Goal: Task Accomplishment & Management: Complete application form

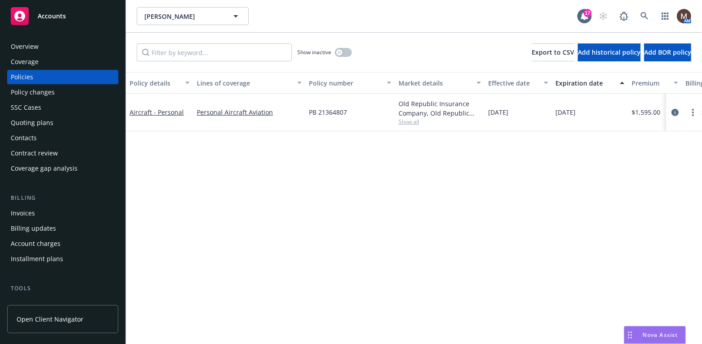
click at [40, 89] on div "Policy changes" at bounding box center [33, 92] width 44 height 14
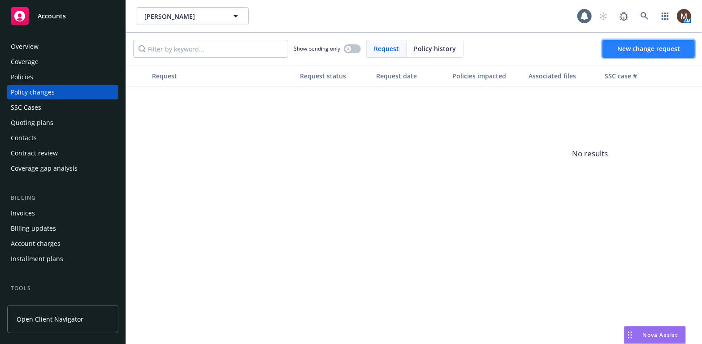
click at [637, 49] on span "New change request" at bounding box center [649, 48] width 63 height 9
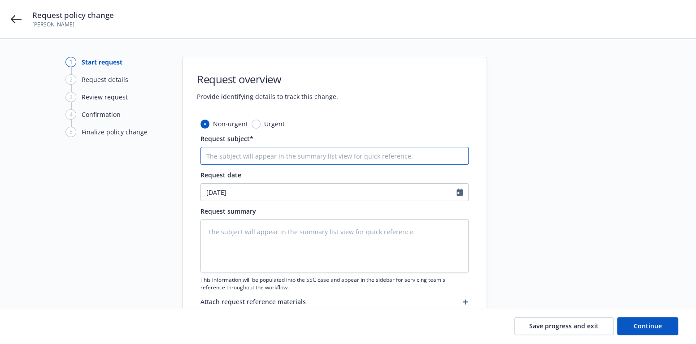
click at [242, 156] on input "Request subject*" at bounding box center [334, 156] width 268 height 18
type textarea "x"
type input "2"
type textarea "x"
type input "25"
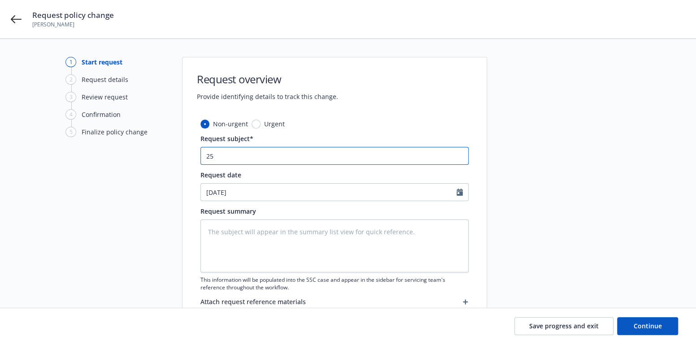
type textarea "x"
type input "25"
type textarea "x"
type input "25 B"
type textarea "x"
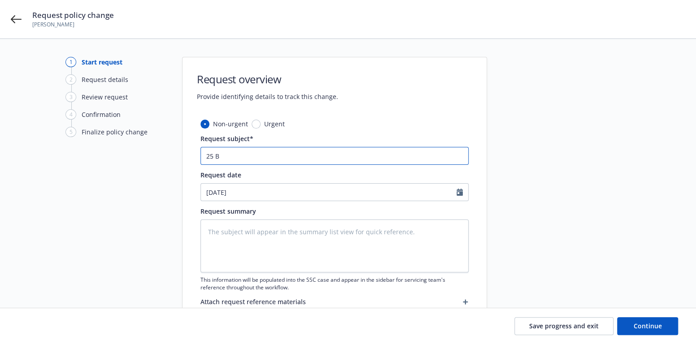
type input "25 BP"
type textarea "x"
type input "25 BP"
type textarea "x"
type input "25 BP -"
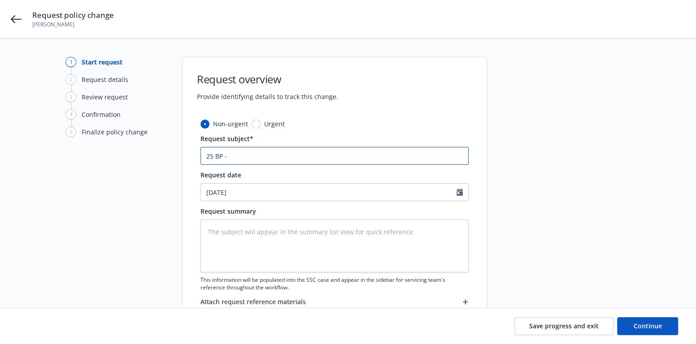
type textarea "x"
type input "25 BP -"
type textarea "x"
type input "25 BP - E"
type textarea "x"
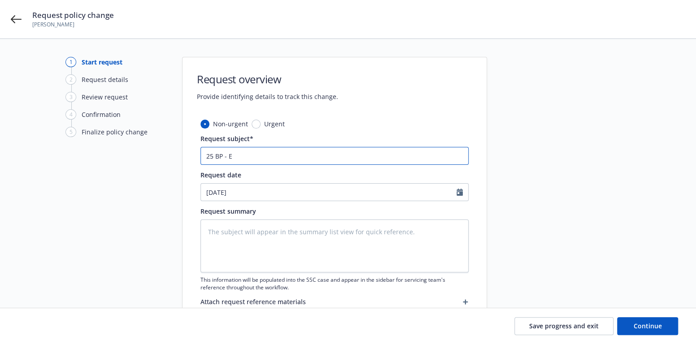
type input "25 BP - EN"
type textarea "x"
type input "25 BP - END"
type textarea "x"
type input "25 BP - ENDO"
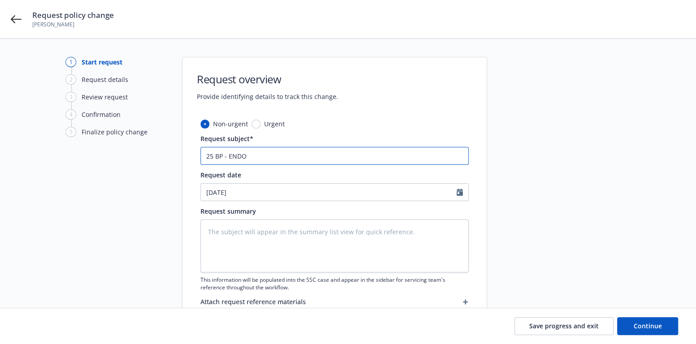
type textarea "x"
type input "25 BP - ENDO"
type textarea "x"
type input "25 BP - ENDO -"
type textarea "x"
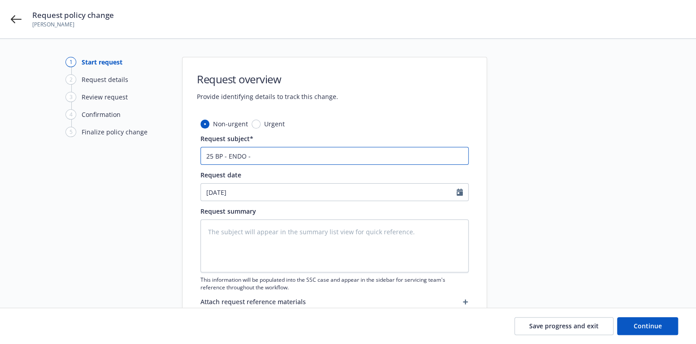
type input "25 BP - ENDO -"
type textarea "x"
type input "25 BP - ENDO - A"
type textarea "x"
type input "25 BP - ENDO - Ad"
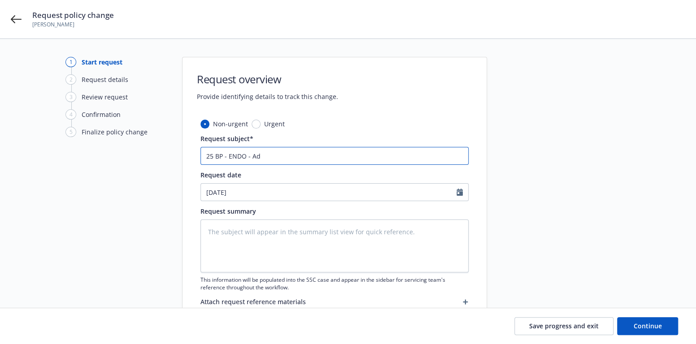
type textarea "x"
type input "25 BP - ENDO - Add"
type textarea "x"
type input "25 BP - ENDO - Add"
type textarea "x"
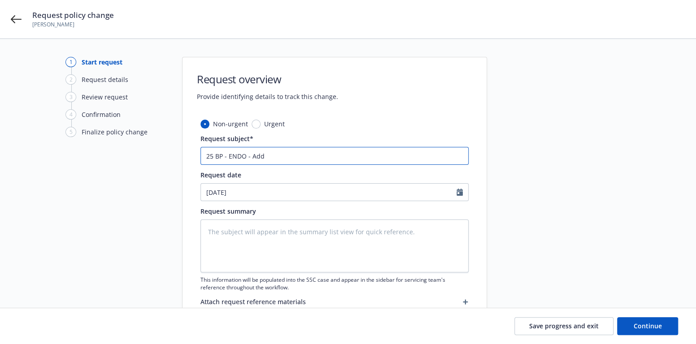
type input "25 BP - ENDO - Add A"
type textarea "x"
type input "25 BP - ENDO - Add AI"
type textarea "x"
type input "25 BP - ENDO - Add AI,"
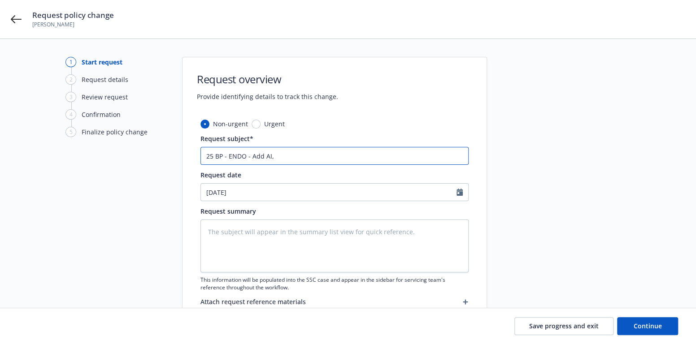
type textarea "x"
type input "25 BP - ENDO - Add AI,"
type textarea "x"
type input "25 BP - ENDO - Add AI, C"
type textarea "x"
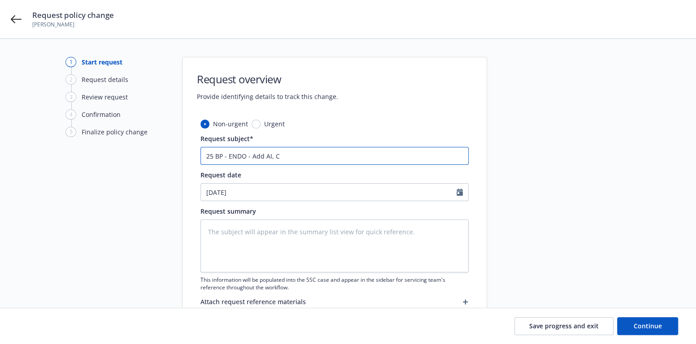
type input "25 BP - ENDO - Add AI, Ci"
type textarea "x"
type input "25 BP - ENDO - Add AI, Cit"
type textarea "x"
type input "25 BP - ENDO - Add AI, City"
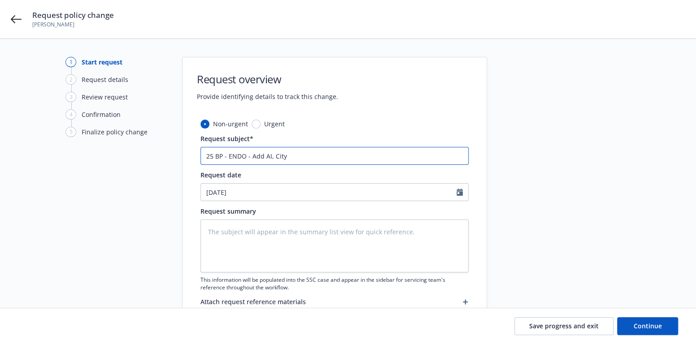
type textarea "x"
type input "25 BP - ENDO - Add AI, City"
type textarea "x"
type input "25 BP - ENDO - Add AI, City o"
type textarea "x"
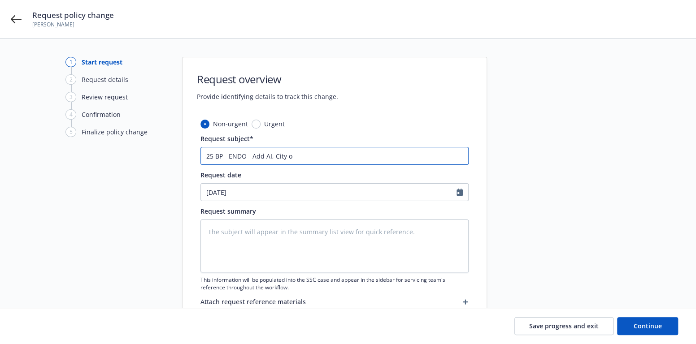
type input "25 BP - ENDO - Add AI, City of"
type textarea "x"
type input "25 BP - ENDO - Add AI, City of"
type textarea "x"
type input "25 BP - ENDO - Add AI, City of F"
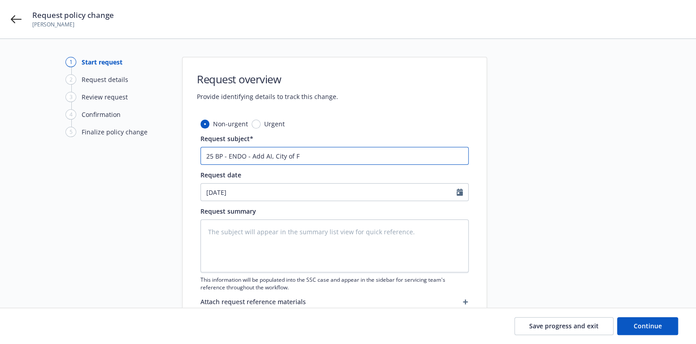
type textarea "x"
type input "25 BP - ENDO - Add AI, City of Fu"
type textarea "x"
type input "25 BP - ENDO - Add AI, City of Ful"
type textarea "x"
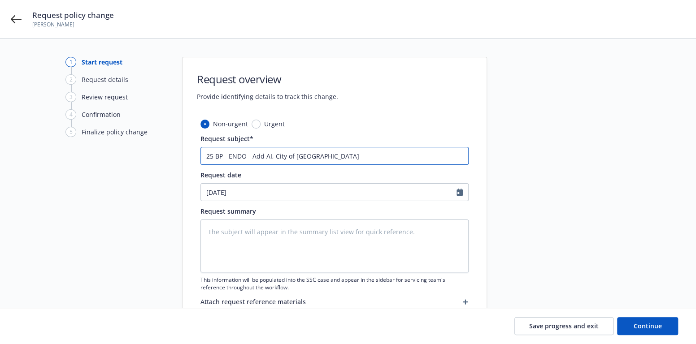
type input "25 BP - ENDO - Add AI, City of Full"
type textarea "x"
type input "25 BP - ENDO - Add AI, City of Fulle"
type textarea "x"
type input "25 BP - ENDO - Add AI, City of Fuller"
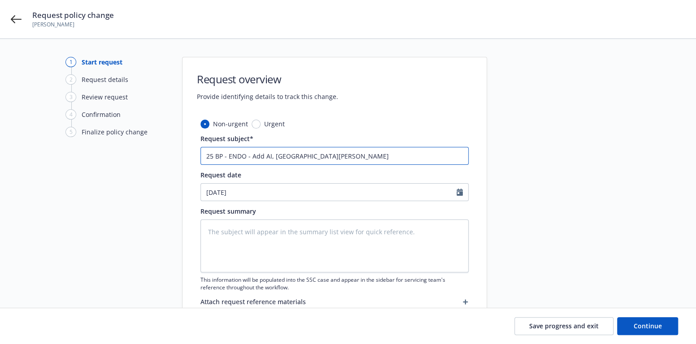
type textarea "x"
type input "25 BP - ENDO - Add AI, City of Fullert"
type textarea "x"
type input "25 BP - ENDO - Add AI, City of Fullerto"
type textarea "x"
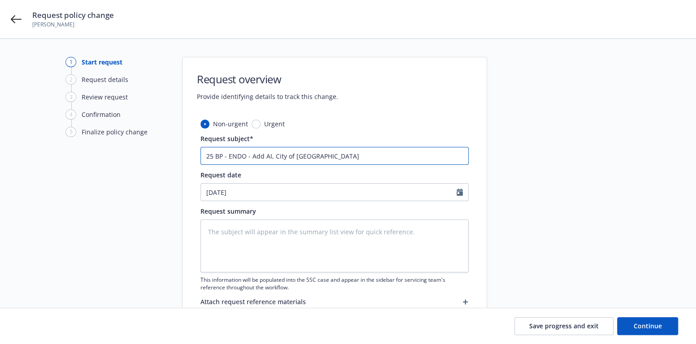
type input "25 BP - ENDO - Add AI, City of Fullerton"
type textarea "x"
type input "25 BP - ENDO - Add AI, City of Fullerton"
click at [323, 156] on input "25 BP - ENDO - Add AI, City of Fullerton" at bounding box center [334, 156] width 268 height 18
type textarea "x"
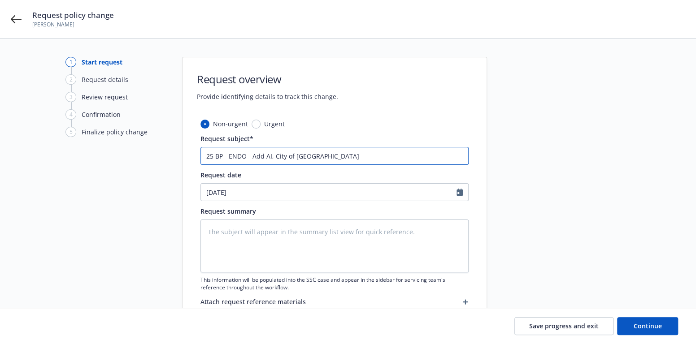
type input "25 BP - ENDO - Add AI, City of Fullerton"
type textarea "x"
type input "25 BP - ENDO - Add AI, City of Fullerton,"
type textarea "x"
type input "25 BP - ENDO - Add AI, City of Fullerton,"
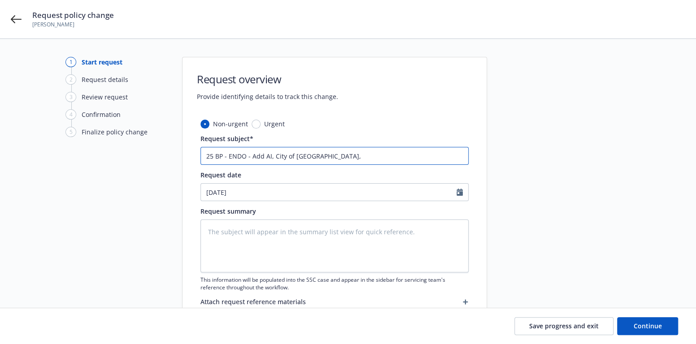
type textarea "x"
type input "25 BP - ENDO - Add AI, City of Fullerton, e"
type textarea "x"
type input "25 BP - ENDO - Add AI, City of Fullerton, ef"
type textarea "x"
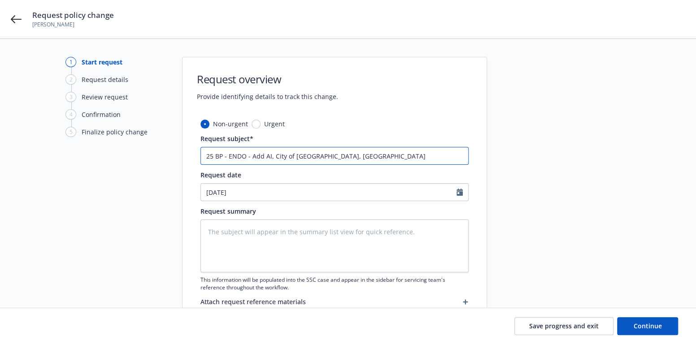
type input "25 BP - ENDO - Add AI, City of Fullerton, eff"
type textarea "x"
type input "25 BP - ENDO - Add AI, City of Fullerton, eff 0"
type textarea "x"
type input "25 BP - ENDO - Add AI, City of Fullerton, eff 08"
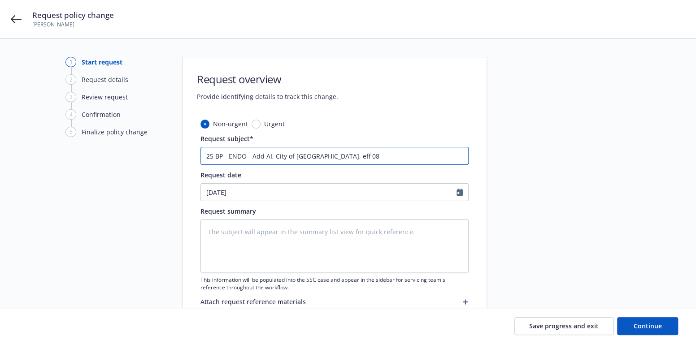
type textarea "x"
type input "25 BP - ENDO - Add AI, City of Fullerton, eff 08."
type textarea "x"
type input "25 BP - ENDO - Add AI, City of Fullerton, eff 08.0"
type textarea "x"
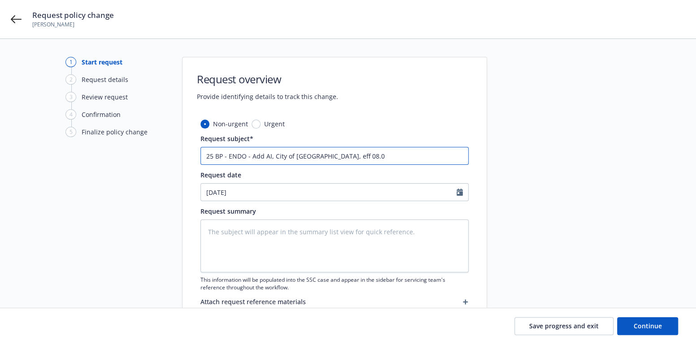
type input "25 BP - ENDO - Add AI, City of Fullerton, eff 08.05"
type textarea "x"
type input "25 BP - ENDO - Add AI, City of Fullerton, eff 08.05."
type textarea "x"
type input "25 BP - ENDO - Add AI, City of Fullerton, eff 08.05.2"
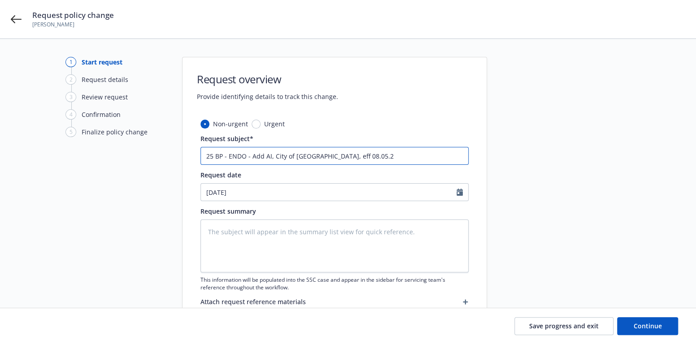
type textarea "x"
type input "25 BP - ENDO - Add AI, City of Fullerton, eff 08.05.20"
type textarea "x"
type input "25 BP - ENDO - Add AI, City of Fullerton, eff 08.05.202"
type textarea "x"
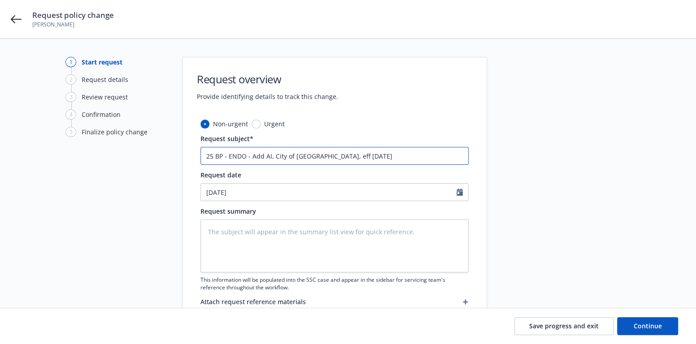
drag, startPoint x: 388, startPoint y: 157, endPoint x: 174, endPoint y: 157, distance: 214.0
click at [174, 157] on div "1 Start request 2 Request details 3 Review request 4 Confirmation 5 Finalize po…" at bounding box center [348, 196] width 675 height 279
type input "25 BP - ENDO - Add AI, City of Fullerton, eff 08.05.2025"
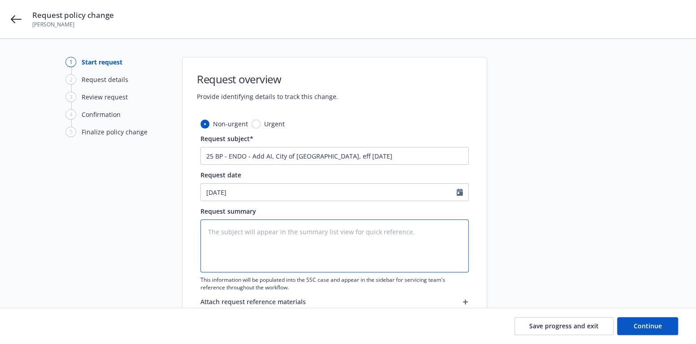
click at [231, 234] on textarea at bounding box center [334, 246] width 268 height 53
paste textarea "25 BP - ENDO - Add AI, City of Fullerton, eff 08.05.2025"
type textarea "x"
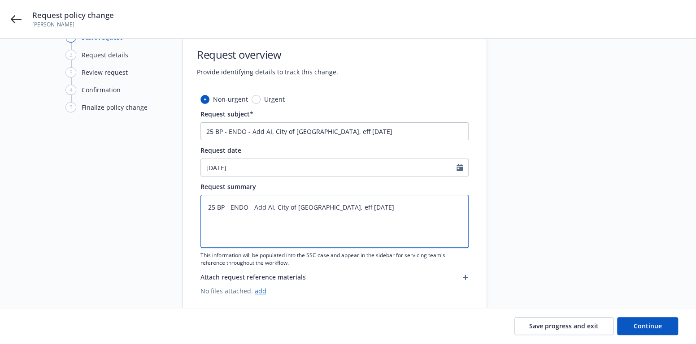
scroll to position [45, 0]
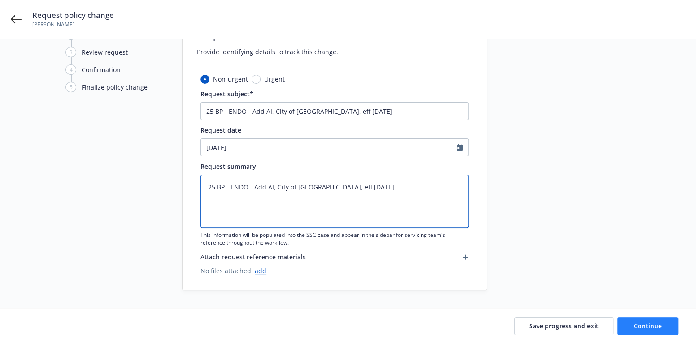
type textarea "25 BP - ENDO - Add AI, City of Fullerton, eff 08.05.2025"
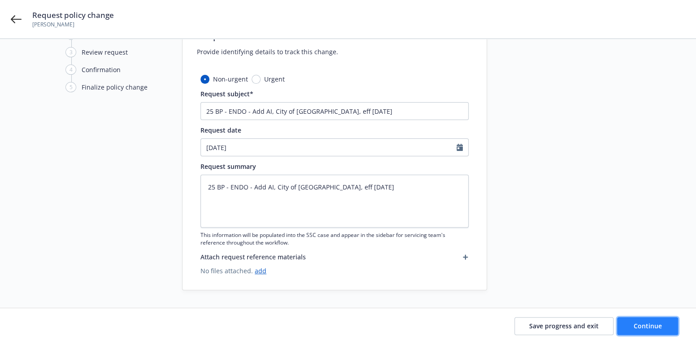
click at [633, 321] on button "Continue" at bounding box center [647, 327] width 61 height 18
type textarea "x"
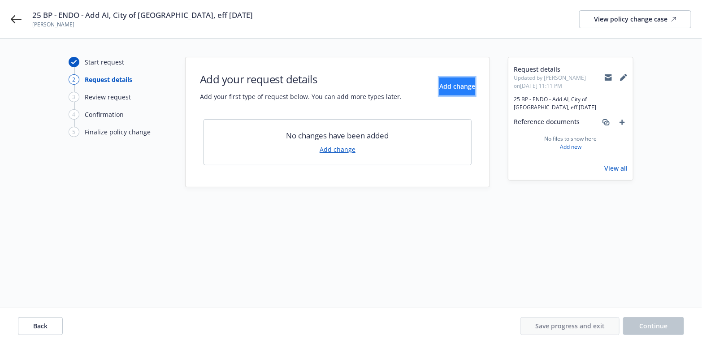
click at [447, 83] on span "Add change" at bounding box center [458, 86] width 36 height 9
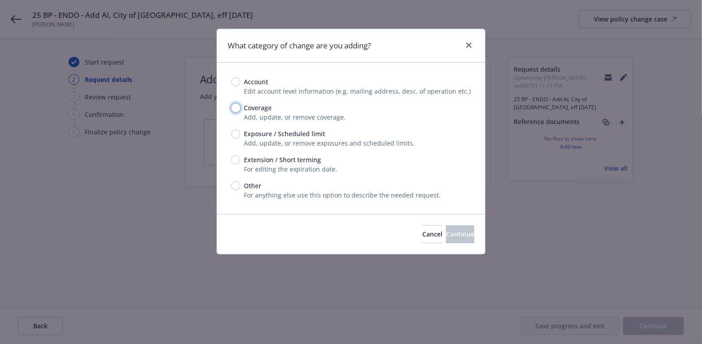
click at [235, 106] on input "Coverage" at bounding box center [235, 108] width 9 height 9
radio input "true"
click at [450, 235] on span "Continue" at bounding box center [460, 234] width 28 height 9
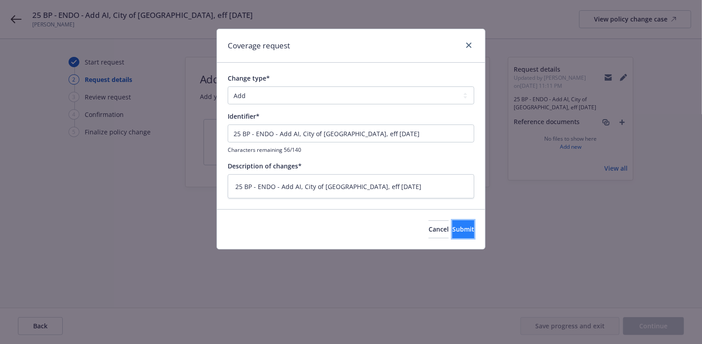
click at [453, 227] on span "Submit" at bounding box center [464, 229] width 22 height 9
type textarea "x"
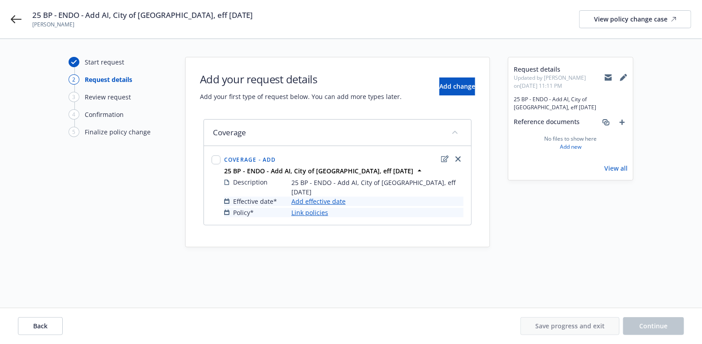
click at [324, 197] on link "Add effective date" at bounding box center [319, 201] width 54 height 9
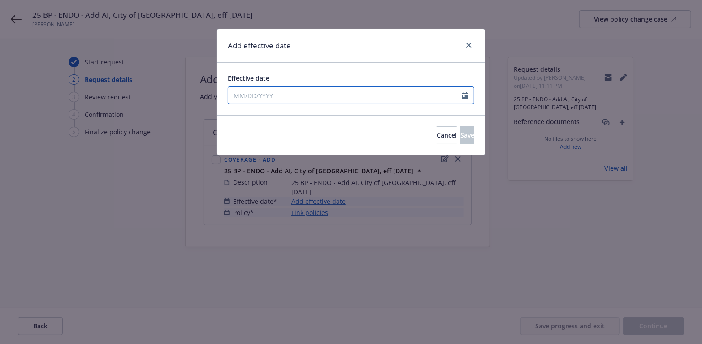
click at [467, 96] on icon "Calendar" at bounding box center [465, 95] width 6 height 7
select select "8"
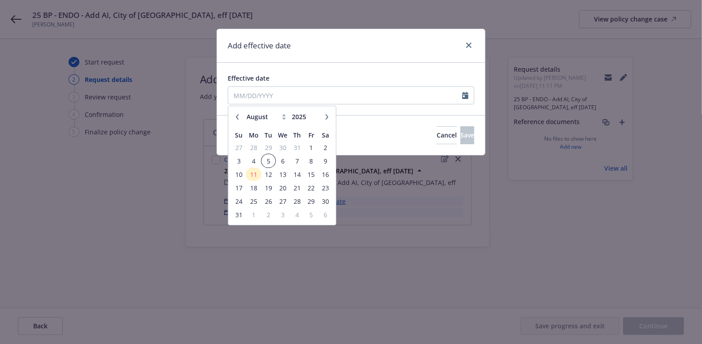
click at [268, 159] on span "5" at bounding box center [268, 161] width 12 height 11
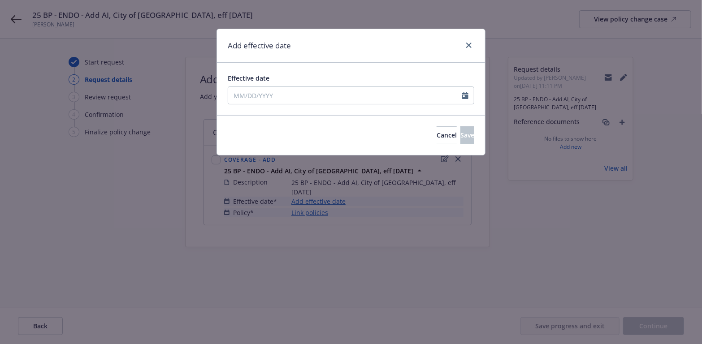
type input "[DATE]"
click at [461, 134] on span "Save" at bounding box center [468, 135] width 14 height 9
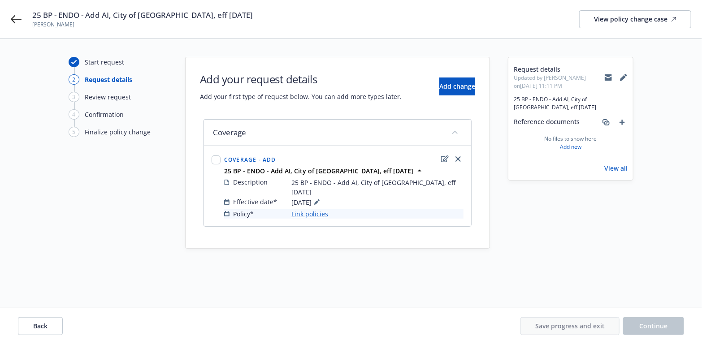
click at [314, 209] on link "Link policies" at bounding box center [310, 213] width 37 height 9
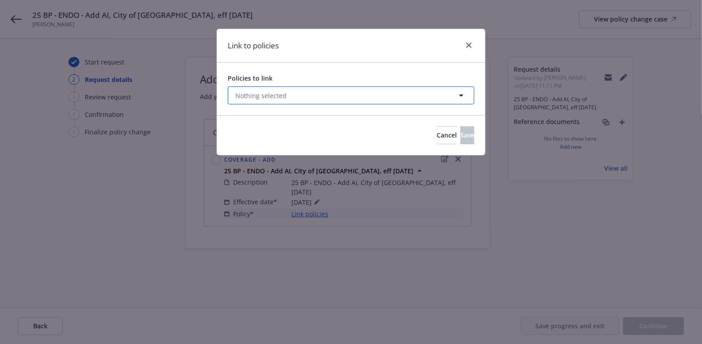
click at [461, 96] on icon "button" at bounding box center [461, 96] width 4 height 2
select select "ACTIVE"
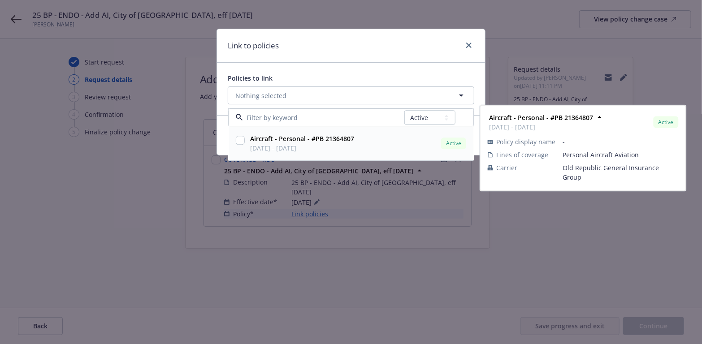
click at [239, 142] on input "checkbox" at bounding box center [240, 140] width 9 height 9
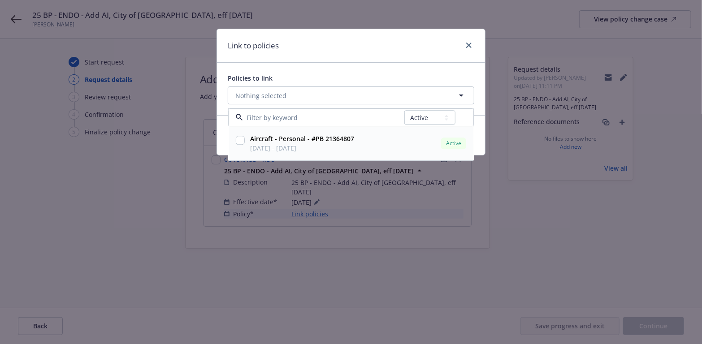
checkbox input "true"
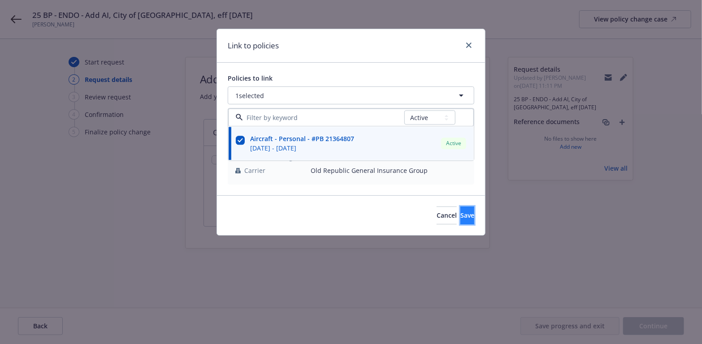
click at [461, 217] on span "Save" at bounding box center [468, 215] width 14 height 9
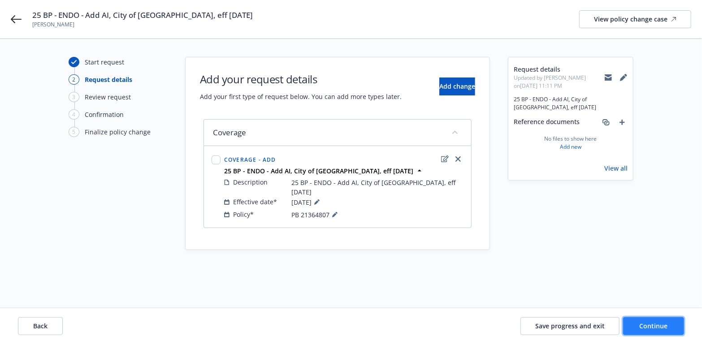
click at [644, 323] on span "Continue" at bounding box center [654, 326] width 28 height 9
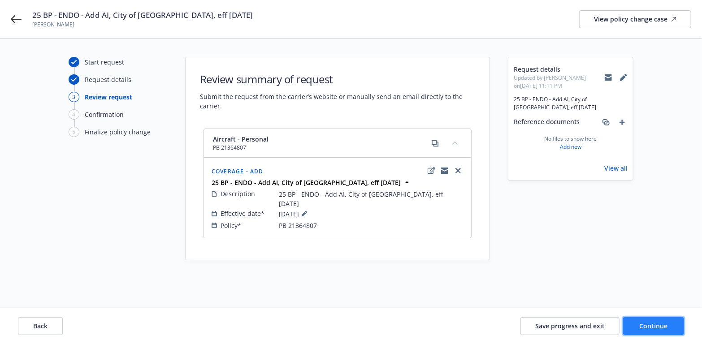
click at [646, 329] on span "Continue" at bounding box center [654, 326] width 28 height 9
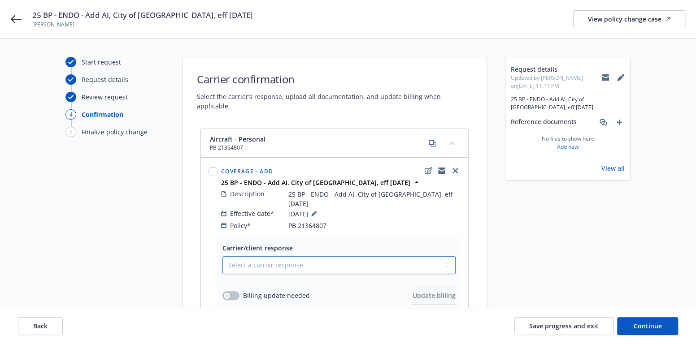
click at [445, 257] on select "Select a carrier response Accepted Accepted with revision No endorsement needed…" at bounding box center [338, 266] width 233 height 18
select select "ACCEPTED"
click at [222, 257] on select "Select a carrier response Accepted Accepted with revision No endorsement needed…" at bounding box center [338, 266] width 233 height 18
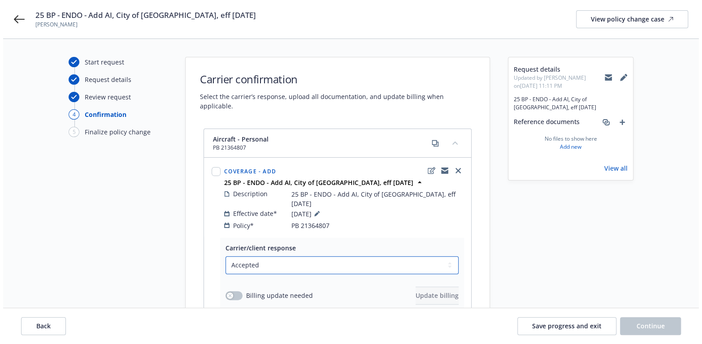
scroll to position [90, 0]
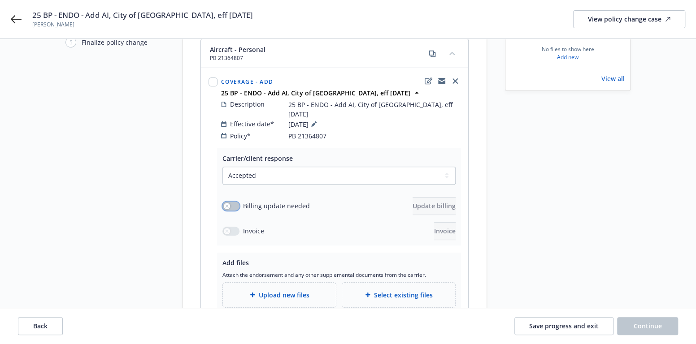
click at [230, 202] on button "button" at bounding box center [230, 206] width 17 height 9
click at [234, 205] on icon "button" at bounding box center [235, 206] width 4 height 3
click at [253, 292] on icon at bounding box center [252, 294] width 5 height 5
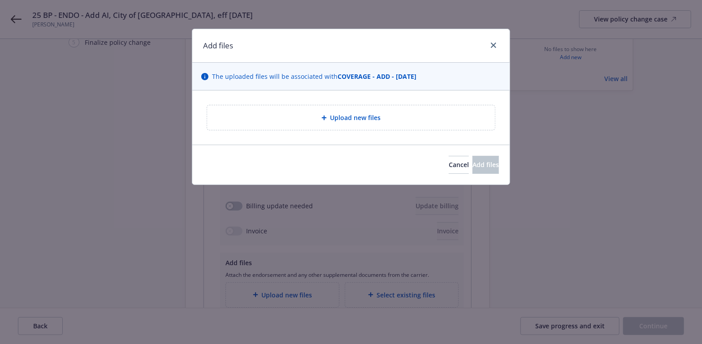
type textarea "x"
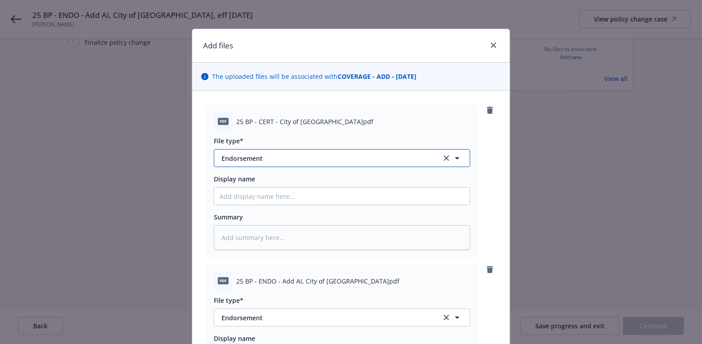
click at [453, 156] on icon "button" at bounding box center [457, 158] width 11 height 11
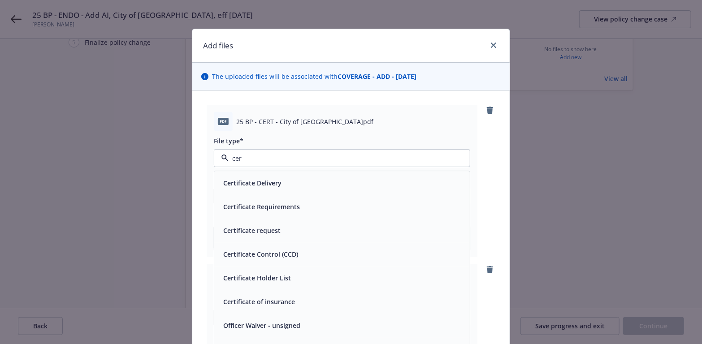
type input "cert"
click at [302, 303] on div "Certificate of insurance" at bounding box center [342, 302] width 245 height 13
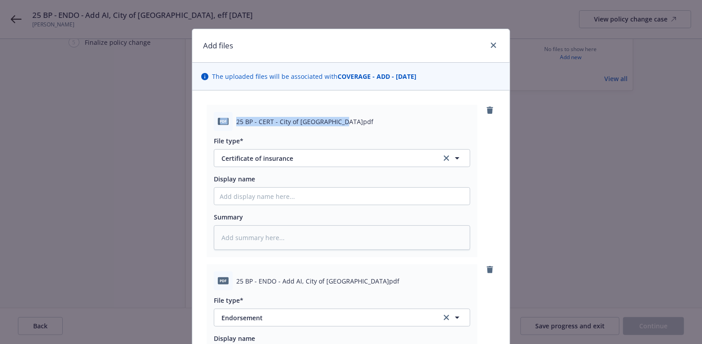
drag, startPoint x: 340, startPoint y: 119, endPoint x: 214, endPoint y: 120, distance: 125.6
click at [214, 120] on div "pdf 25 BP - CERT - City of Fullerton.pdf" at bounding box center [342, 121] width 257 height 19
copy div "pdf 25 BP - CERT - City of Fullerton.pdf"
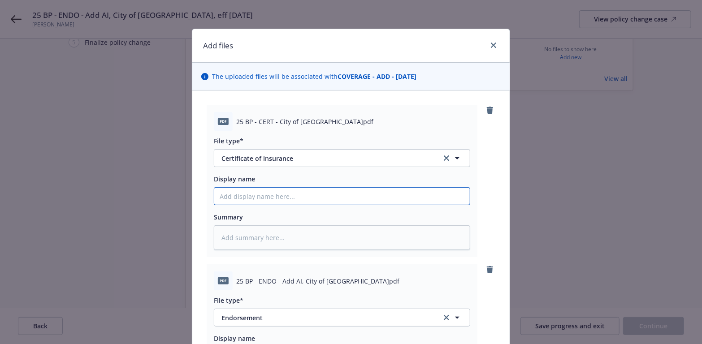
click at [252, 200] on input "Display name" at bounding box center [342, 196] width 256 height 17
paste input "pdf 25 BP - CERT - City of Fullerton.pdf"
type textarea "x"
type input "pdf 25 BP - CERT - City of Fullerton.pdf"
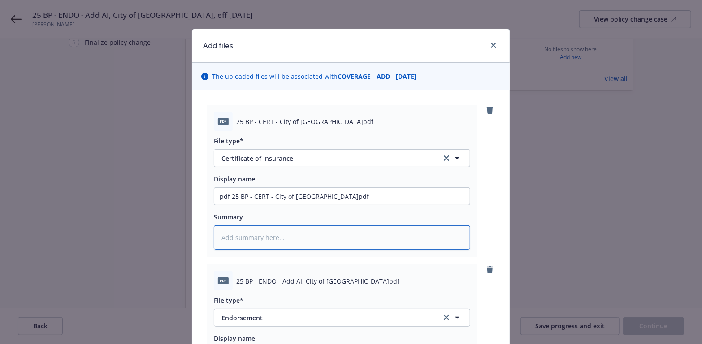
click at [263, 234] on textarea at bounding box center [342, 238] width 257 height 25
paste textarea "pdf 25 BP - CERT - City of Fullerton.pdf"
type textarea "x"
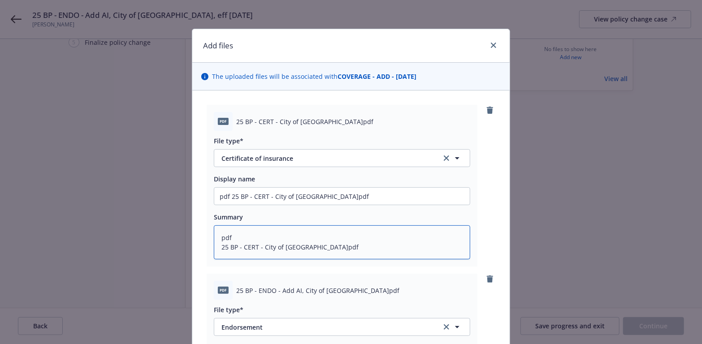
type textarea "pdf 25 BP - CERT - City of Fullerton.pdf"
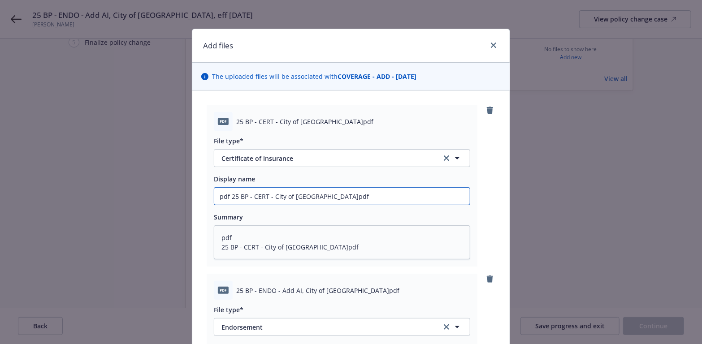
drag, startPoint x: 226, startPoint y: 194, endPoint x: 195, endPoint y: 196, distance: 31.5
click at [198, 194] on div "pdf 25 BP - CERT - City of Fullerton.pdf File type* Certificate of insurance Di…" at bounding box center [351, 282] width 318 height 383
type textarea "x"
type input "25 BP - CERT - City of [GEOGRAPHIC_DATA]pdf"
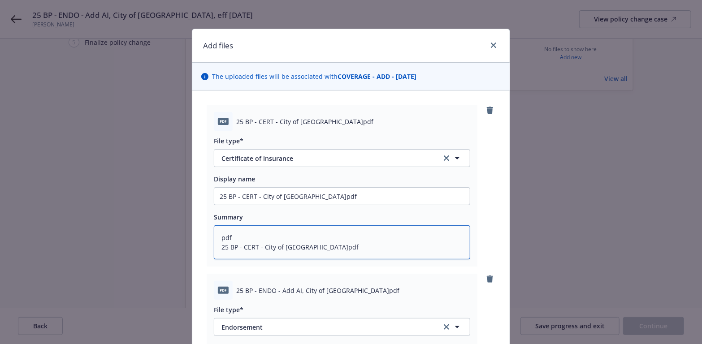
drag, startPoint x: 221, startPoint y: 238, endPoint x: 210, endPoint y: 238, distance: 10.8
click at [210, 238] on div "pdf 25 BP - CERT - City of Fullerton.pdf File type* Certificate of insurance Di…" at bounding box center [342, 186] width 271 height 162
type textarea "x"
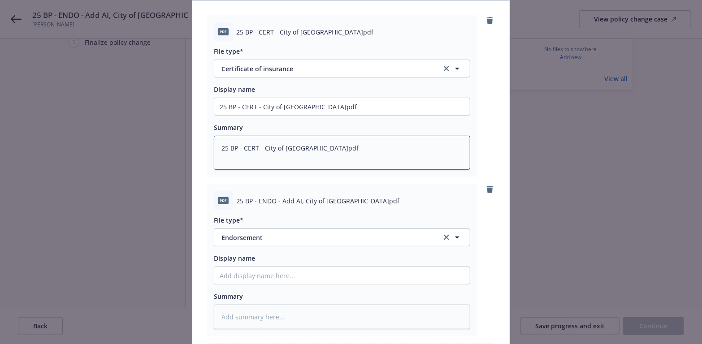
scroll to position [135, 0]
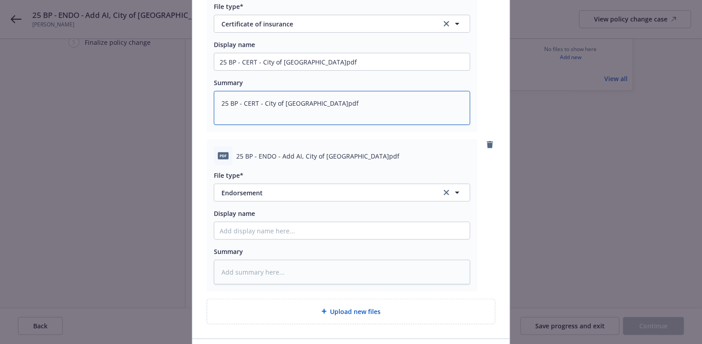
type textarea "25 BP - CERT - City of [GEOGRAPHIC_DATA]pdf"
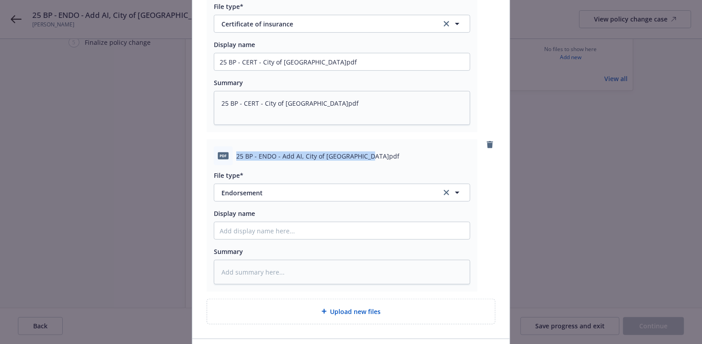
drag, startPoint x: 363, startPoint y: 157, endPoint x: 225, endPoint y: 158, distance: 137.7
click at [225, 158] on div "pdf 25 BP - ENDO - Add AI, City of Fullerton.pdf" at bounding box center [342, 156] width 257 height 19
copy div "25 BP - ENDO - Add AI, City of [GEOGRAPHIC_DATA]pdf"
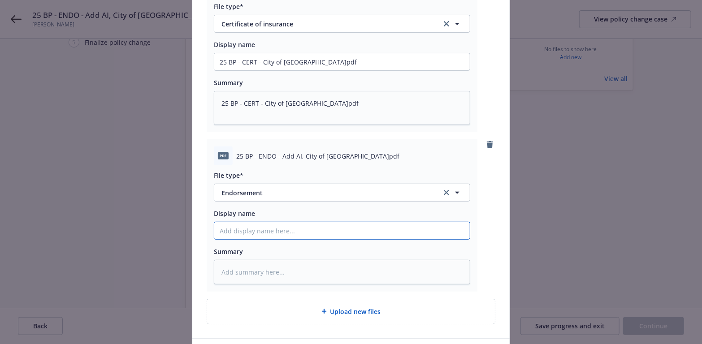
click at [232, 70] on input "Display name" at bounding box center [342, 61] width 256 height 17
paste input "25 BP - ENDO - Add AI, City of [GEOGRAPHIC_DATA]pdf"
type textarea "x"
type input "25 BP - ENDO - Add AI, City of [GEOGRAPHIC_DATA]pdf"
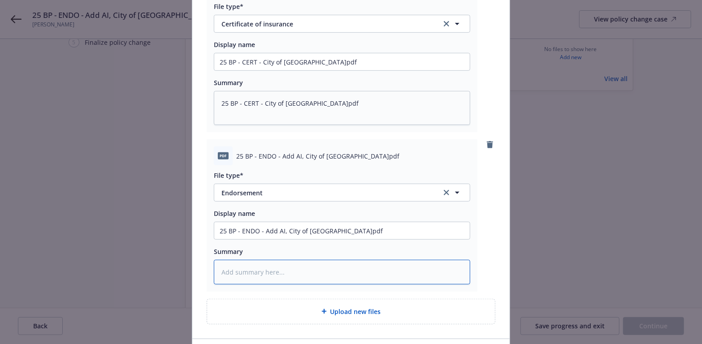
click at [227, 274] on textarea at bounding box center [342, 272] width 257 height 25
paste textarea "25 BP - ENDO - Add AI, City of [GEOGRAPHIC_DATA]pdf"
type textarea "x"
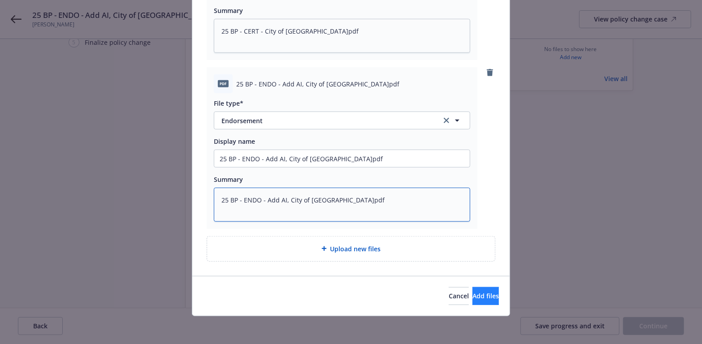
type textarea "25 BP - ENDO - Add AI, City of [GEOGRAPHIC_DATA]pdf"
click at [483, 297] on button "Add files" at bounding box center [486, 297] width 26 height 18
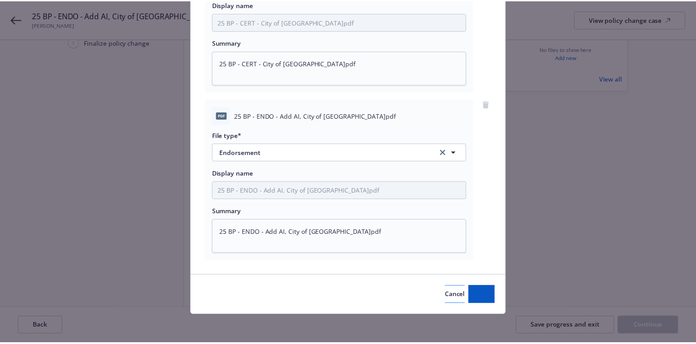
scroll to position [174, 0]
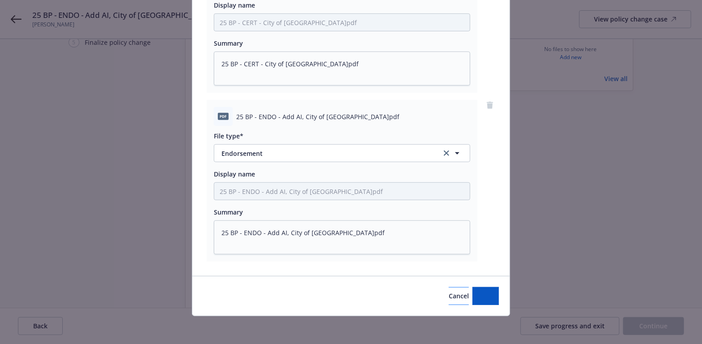
type textarea "x"
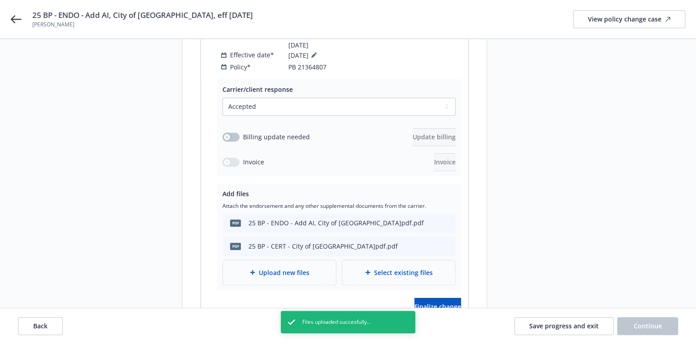
scroll to position [179, 0]
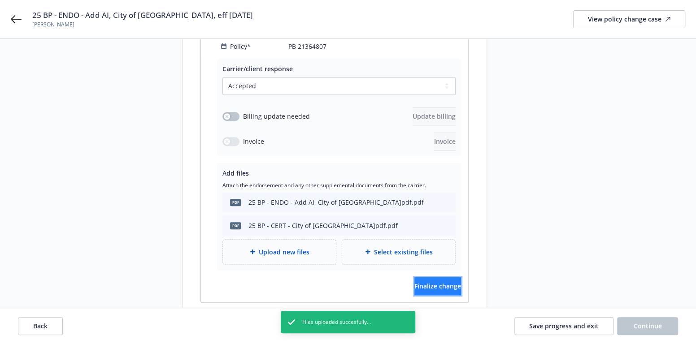
click at [431, 282] on span "Finalize change" at bounding box center [437, 286] width 47 height 9
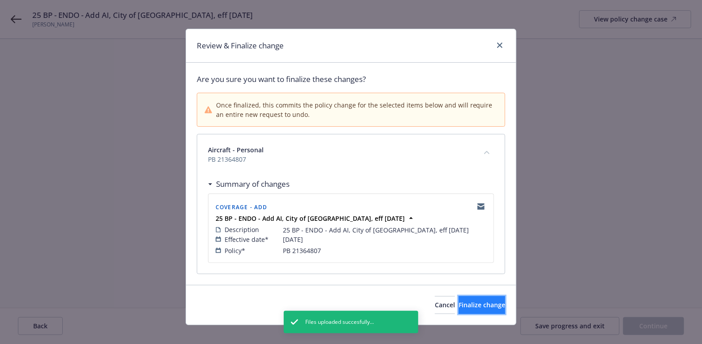
click at [475, 301] on span "Finalize change" at bounding box center [482, 305] width 47 height 9
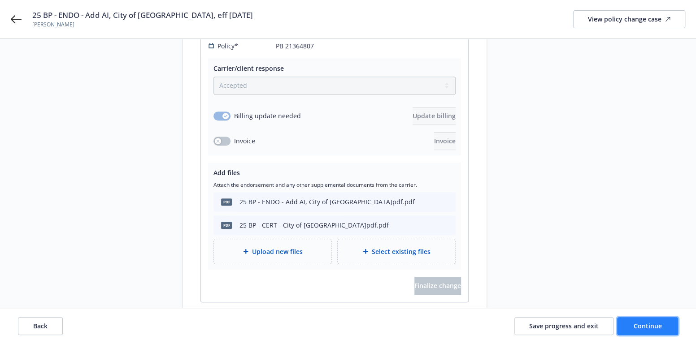
click at [628, 331] on button "Continue" at bounding box center [647, 327] width 61 height 18
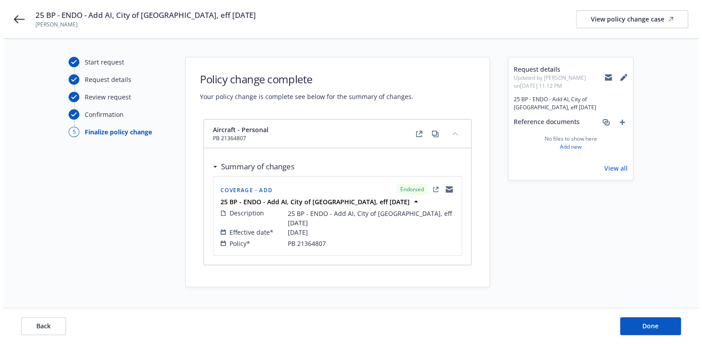
scroll to position [0, 0]
click at [632, 321] on button "Done" at bounding box center [653, 327] width 61 height 18
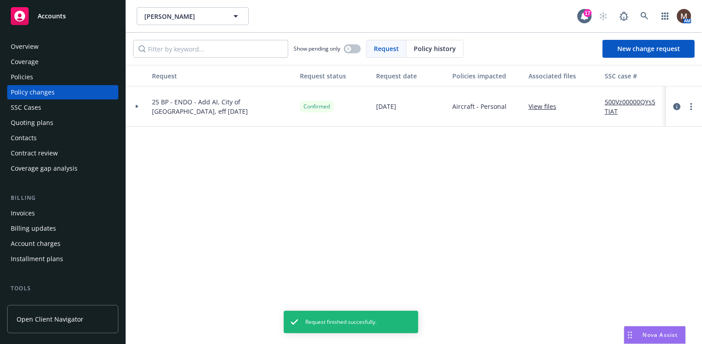
click at [28, 74] on div "Policies" at bounding box center [22, 77] width 22 height 14
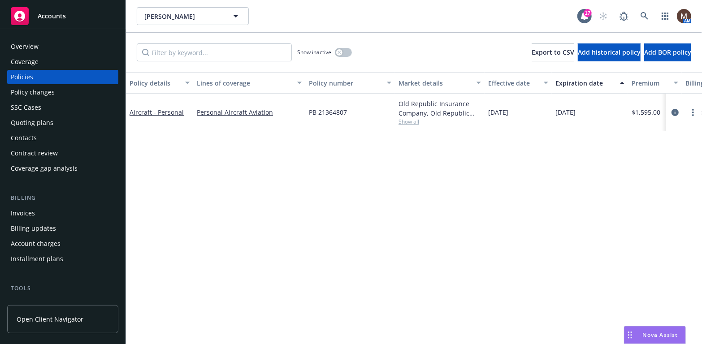
scroll to position [45, 0]
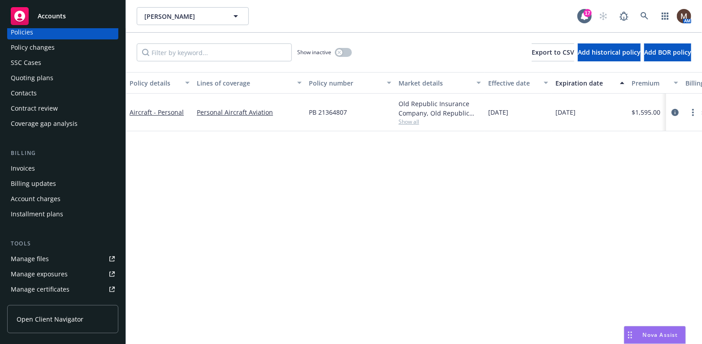
click at [46, 253] on div "Manage files" at bounding box center [30, 259] width 38 height 14
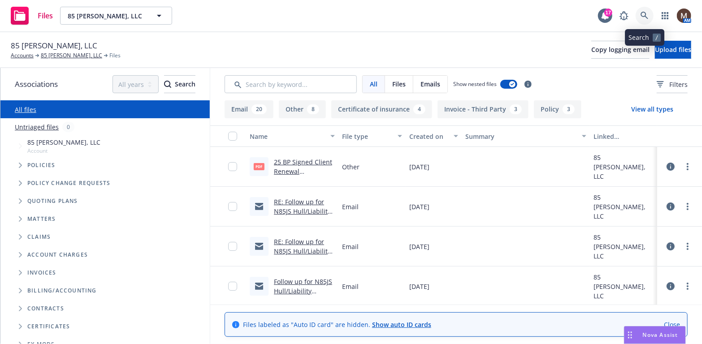
click at [646, 12] on icon at bounding box center [645, 16] width 8 height 8
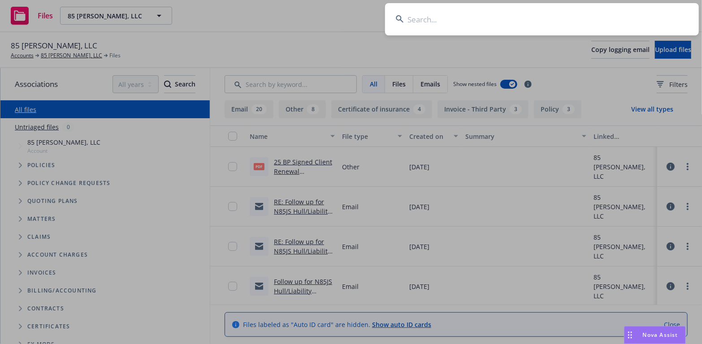
click at [419, 15] on input at bounding box center [542, 19] width 314 height 32
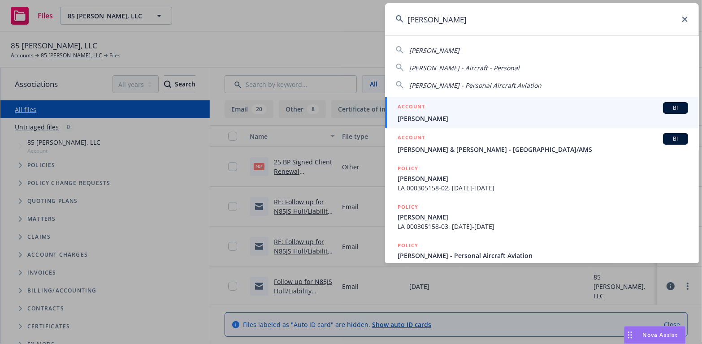
type input "gregory meade"
click at [415, 120] on span "Gregory Meade" at bounding box center [543, 118] width 291 height 9
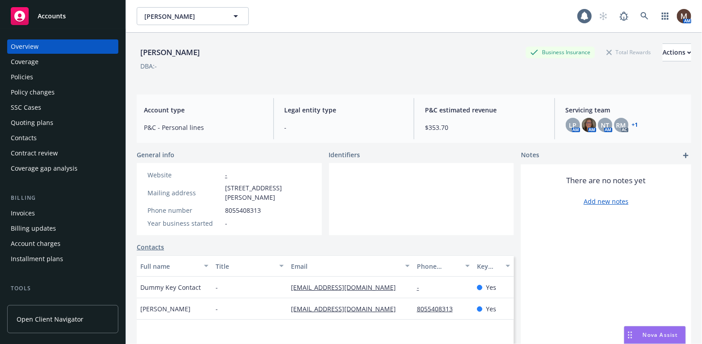
click at [30, 74] on div "Policies" at bounding box center [22, 77] width 22 height 14
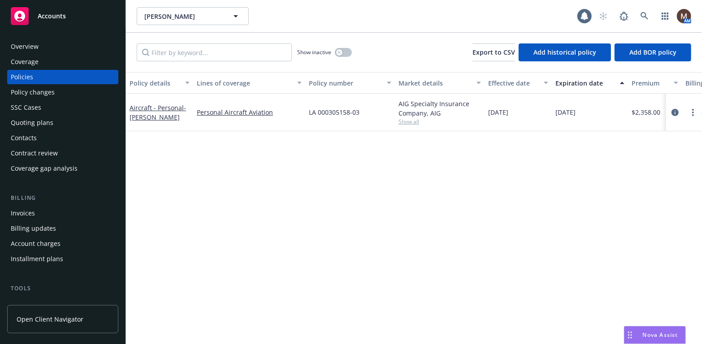
scroll to position [45, 0]
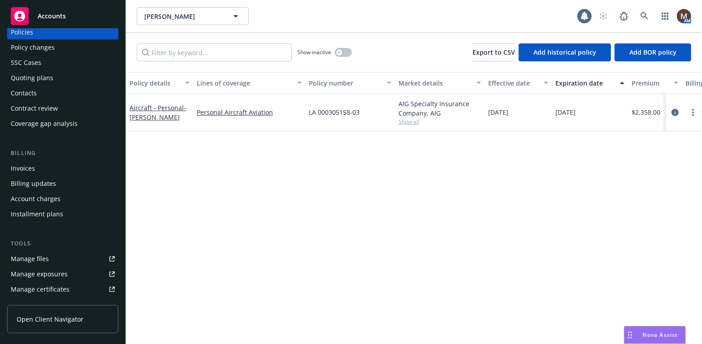
click at [51, 257] on link "Manage files" at bounding box center [62, 259] width 111 height 14
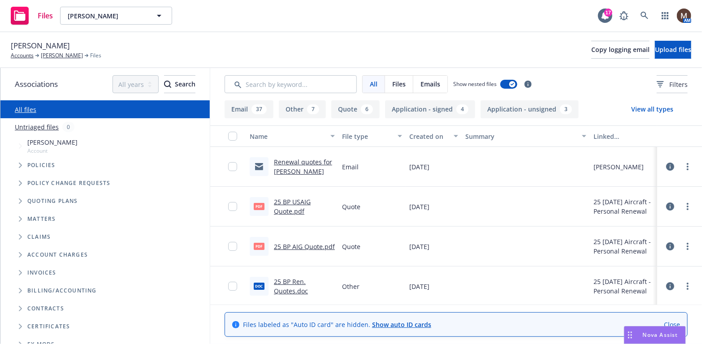
click at [312, 245] on link "25 BP AIG Quote.pdf" at bounding box center [304, 247] width 61 height 9
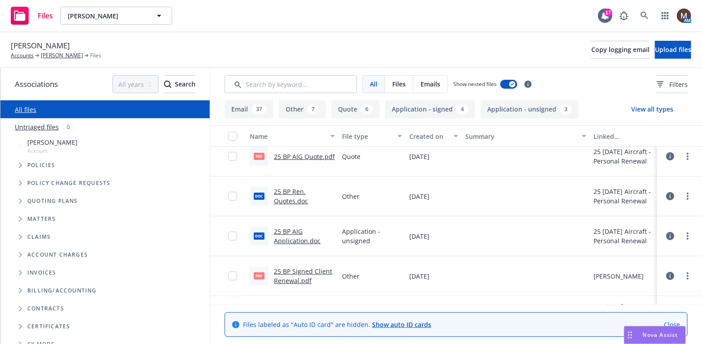
scroll to position [135, 0]
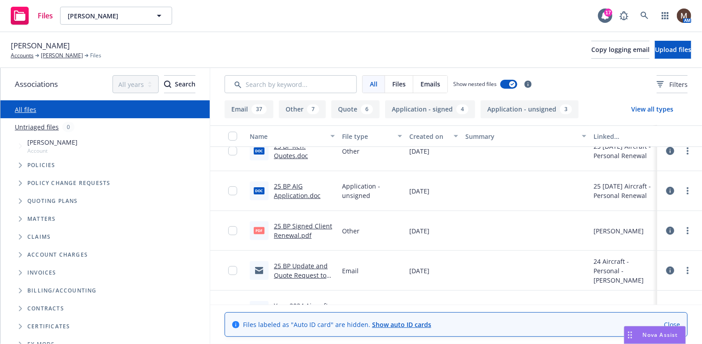
click at [315, 222] on link "25 BP Signed Client Renewal.pdf" at bounding box center [303, 231] width 58 height 18
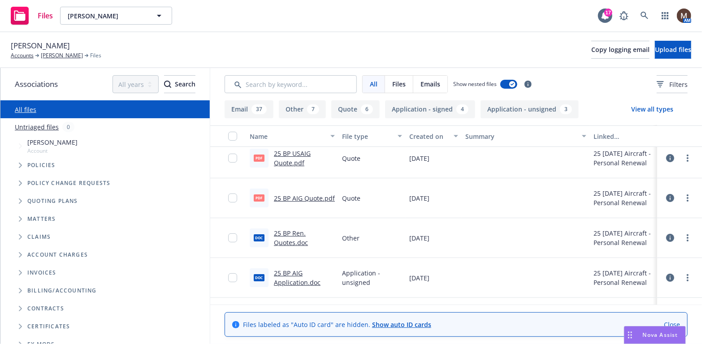
scroll to position [45, 0]
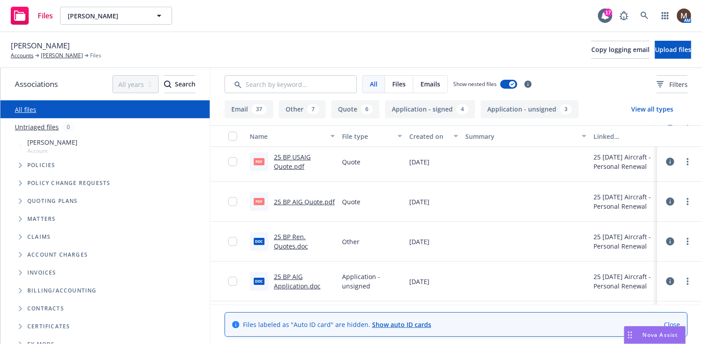
click at [304, 198] on link "25 BP AIG Quote.pdf" at bounding box center [304, 202] width 61 height 9
click at [67, 55] on link "[PERSON_NAME]" at bounding box center [62, 56] width 42 height 8
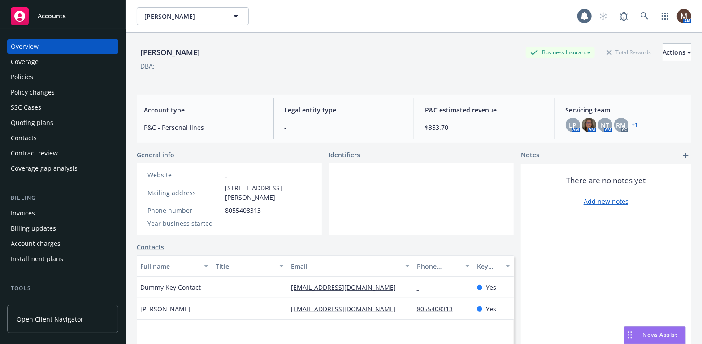
click at [30, 71] on div "Policies" at bounding box center [22, 77] width 22 height 14
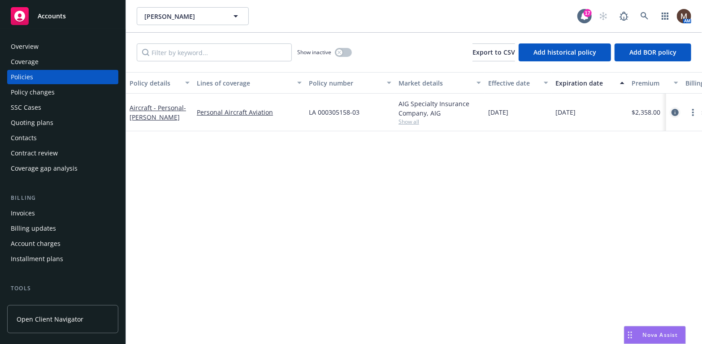
drag, startPoint x: 679, startPoint y: 110, endPoint x: 612, endPoint y: 165, distance: 86.0
click at [678, 110] on icon "circleInformation" at bounding box center [675, 112] width 7 height 7
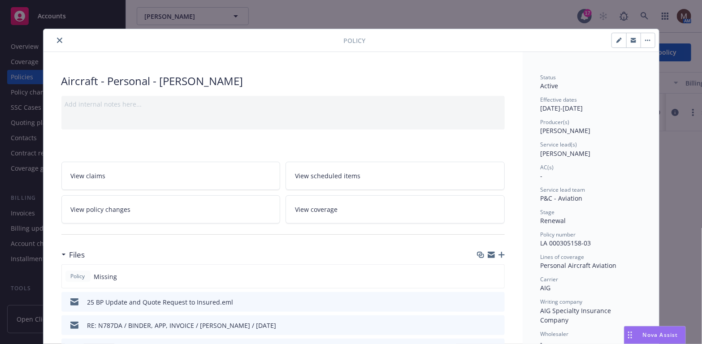
scroll to position [45, 0]
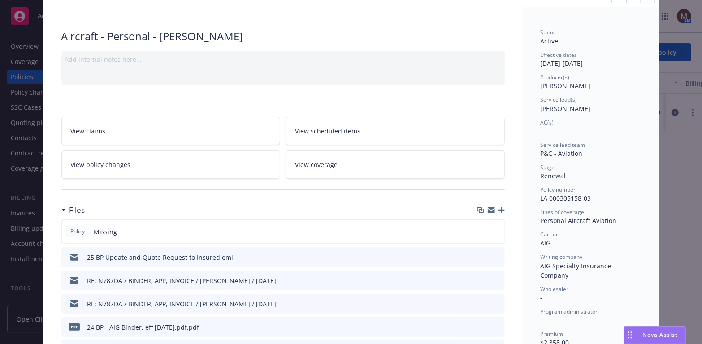
click at [478, 324] on icon "download file" at bounding box center [481, 326] width 7 height 7
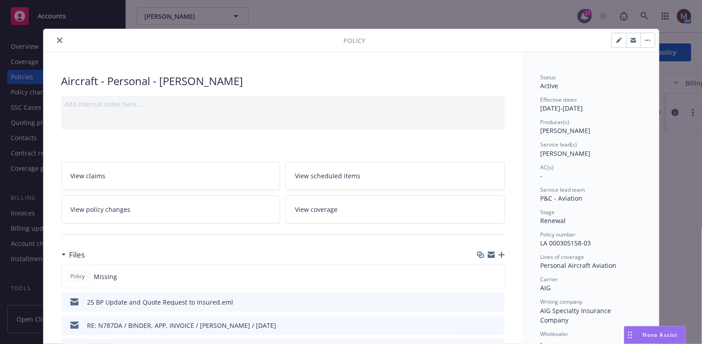
click at [57, 38] on icon "close" at bounding box center [59, 40] width 5 height 5
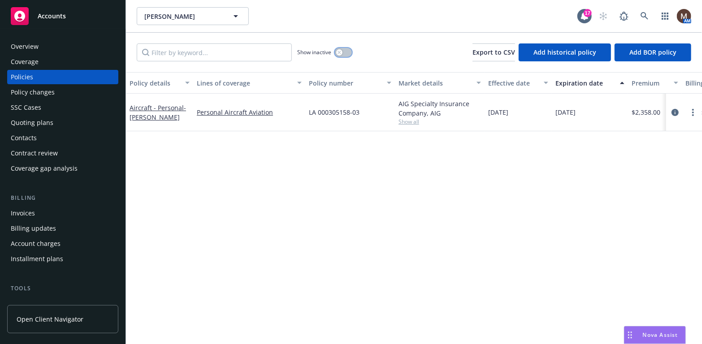
click at [346, 50] on button "button" at bounding box center [343, 52] width 17 height 9
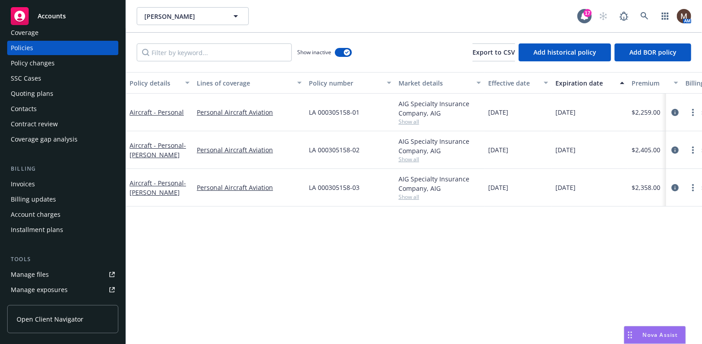
scroll to position [45, 0]
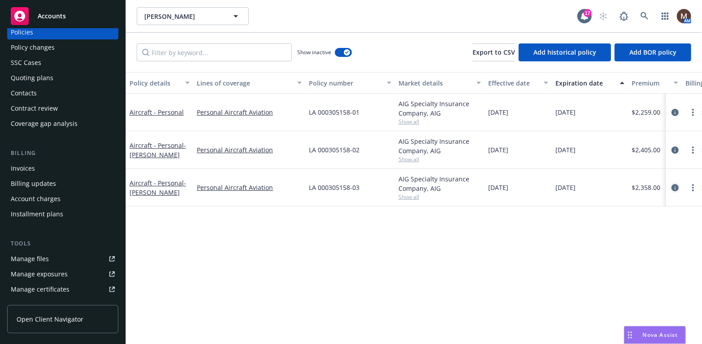
click at [675, 185] on icon "circleInformation" at bounding box center [675, 187] width 7 height 7
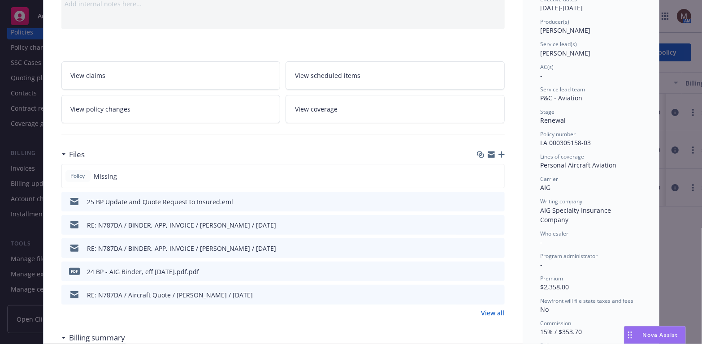
scroll to position [116, 0]
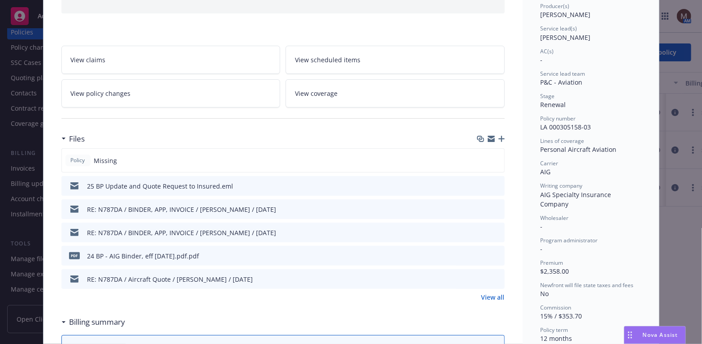
click at [479, 252] on icon "download file" at bounding box center [481, 255] width 7 height 7
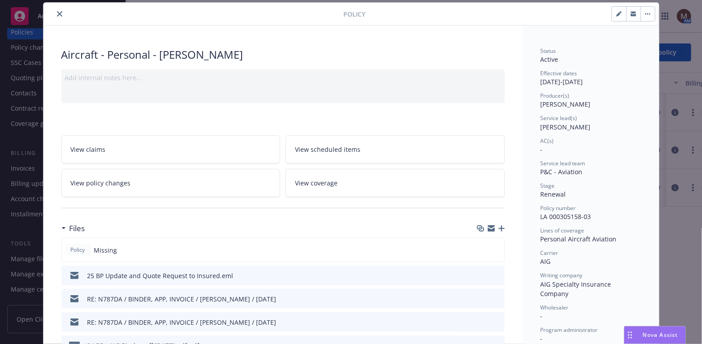
click at [54, 11] on button "close" at bounding box center [59, 14] width 11 height 11
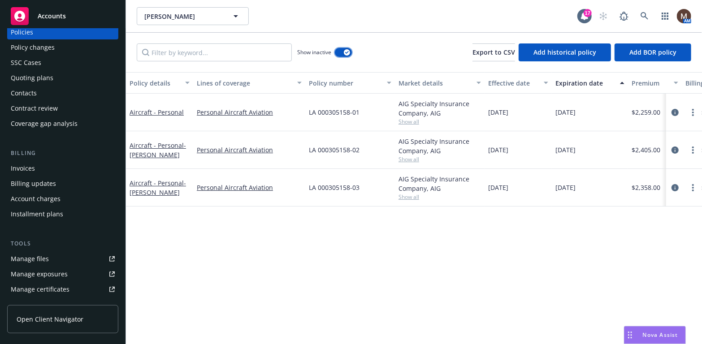
drag, startPoint x: 349, startPoint y: 52, endPoint x: 323, endPoint y: 73, distance: 34.1
click at [349, 52] on div "button" at bounding box center [347, 52] width 6 height 6
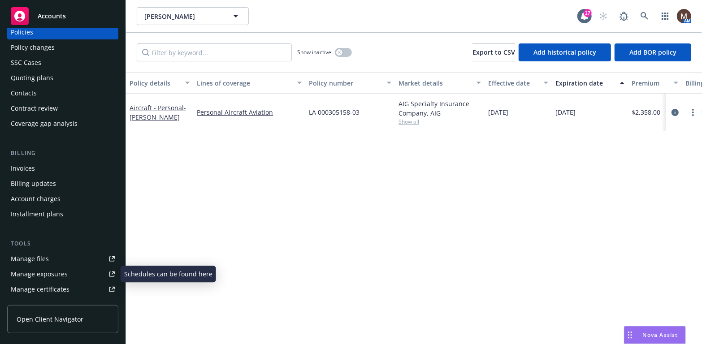
click at [56, 257] on link "Manage files" at bounding box center [62, 259] width 111 height 14
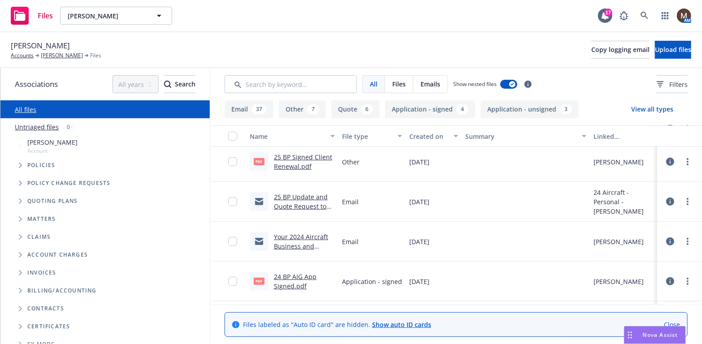
scroll to position [224, 0]
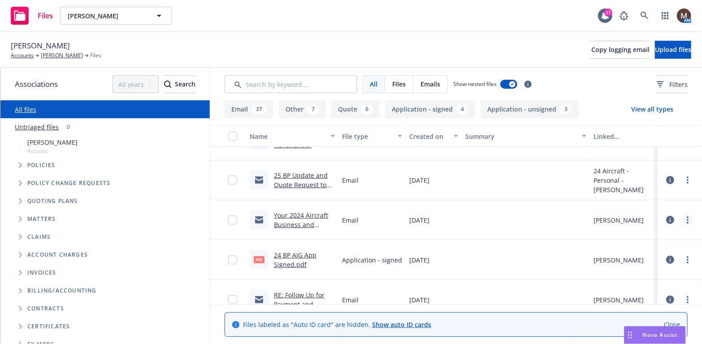
click at [683, 219] on link "more" at bounding box center [688, 220] width 11 height 11
click at [622, 289] on link "Update associations" at bounding box center [641, 292] width 89 height 18
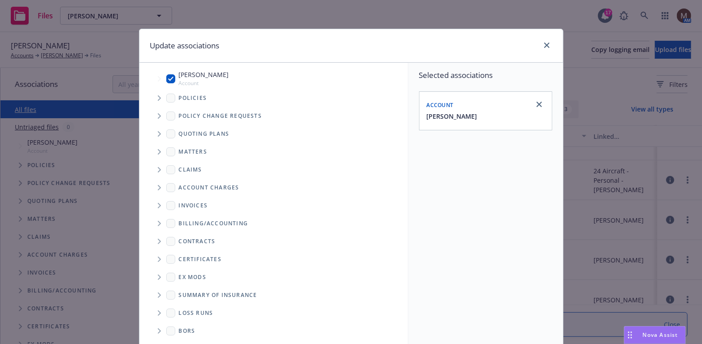
click at [158, 99] on icon "Tree Example" at bounding box center [159, 98] width 3 height 5
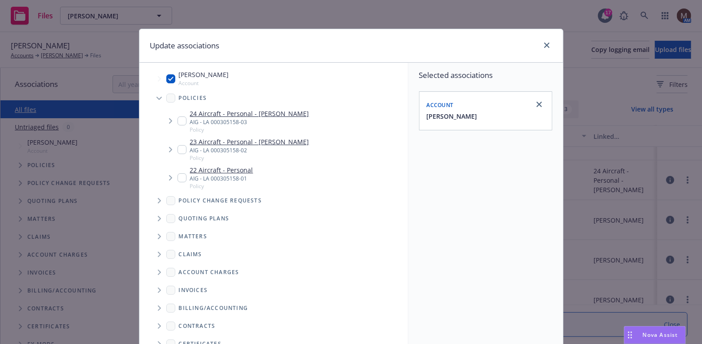
click at [182, 122] on input "Tree Example" at bounding box center [182, 121] width 9 height 9
checkbox input "true"
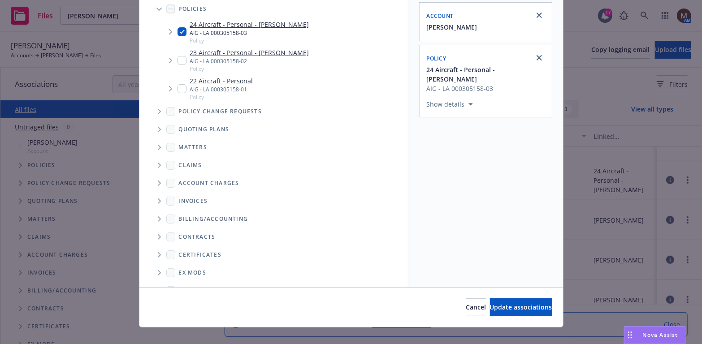
scroll to position [90, 0]
click at [502, 309] on span "Update associations" at bounding box center [521, 307] width 62 height 9
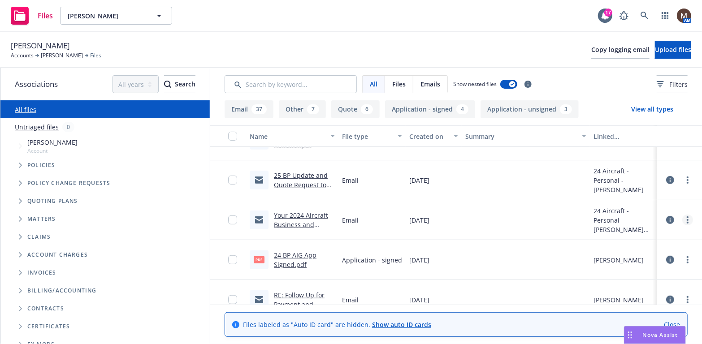
click at [687, 219] on icon "more" at bounding box center [688, 220] width 2 height 7
click at [626, 268] on link "Edit" at bounding box center [641, 274] width 89 height 18
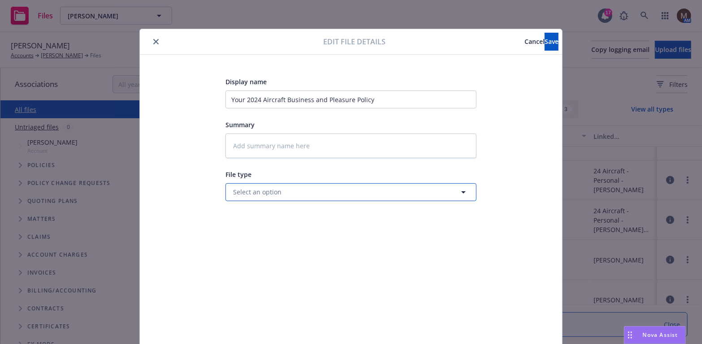
click at [458, 190] on icon "button" at bounding box center [463, 192] width 11 height 11
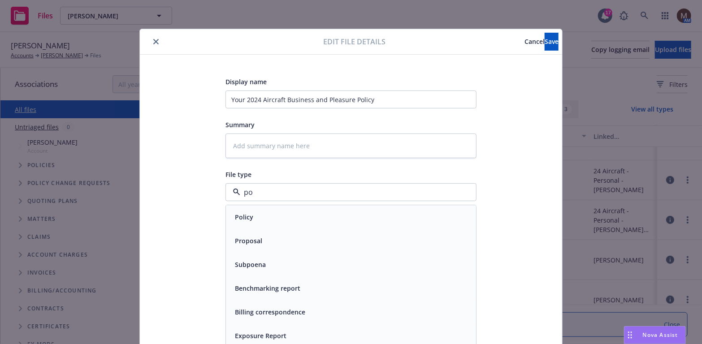
type input "pol"
click at [248, 216] on span "Policy" at bounding box center [244, 217] width 18 height 9
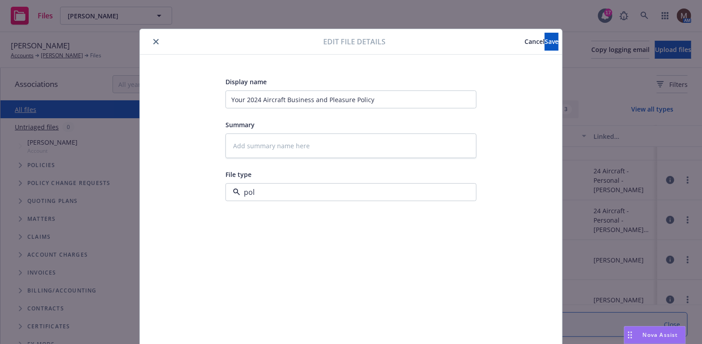
type textarea "x"
drag, startPoint x: 383, startPoint y: 99, endPoint x: 216, endPoint y: 94, distance: 166.5
click at [216, 94] on div "Display name Your 2024 Aircraft Business and Pleasure Policy Summary File type …" at bounding box center [351, 210] width 387 height 269
click at [245, 136] on textarea at bounding box center [351, 146] width 251 height 25
paste textarea "Your 2024 Aircraft Business and Pleasure Policy"
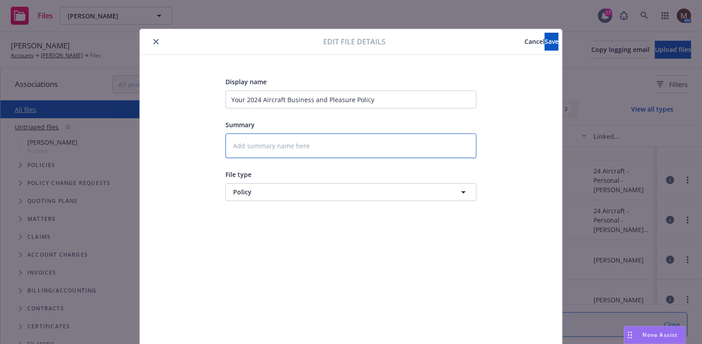
type textarea "Your 2024 Aircraft Business and Pleasure Policy"
type textarea "x"
type textarea "Your 2024 Aircraft Business and Pleasure Policy"
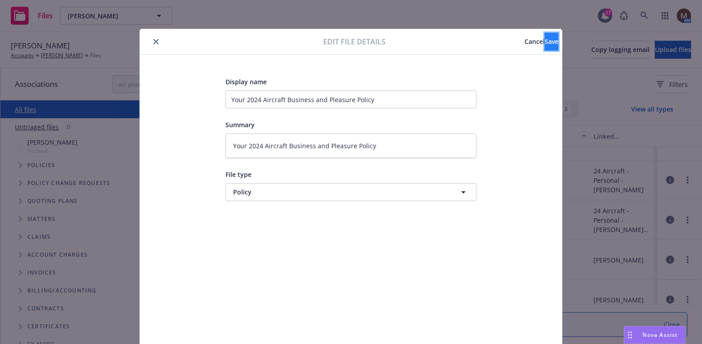
click at [545, 42] on button "Save" at bounding box center [552, 42] width 14 height 18
type textarea "x"
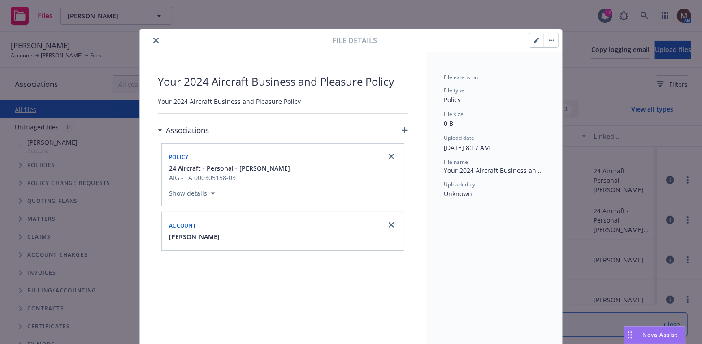
click at [153, 38] on icon "close" at bounding box center [155, 40] width 5 height 5
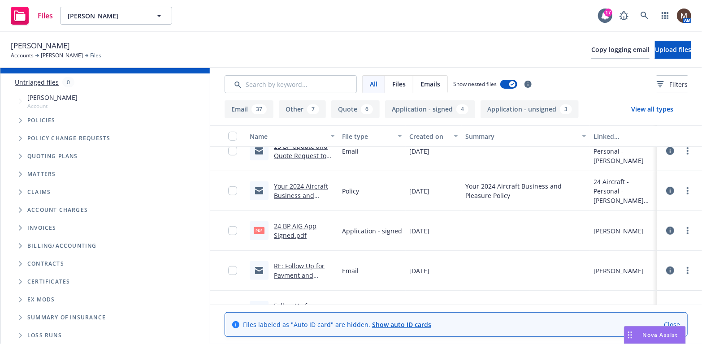
scroll to position [269, 0]
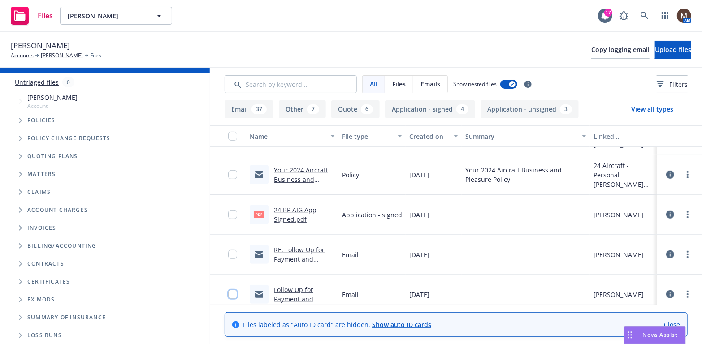
click at [228, 294] on input "checkbox" at bounding box center [232, 294] width 9 height 9
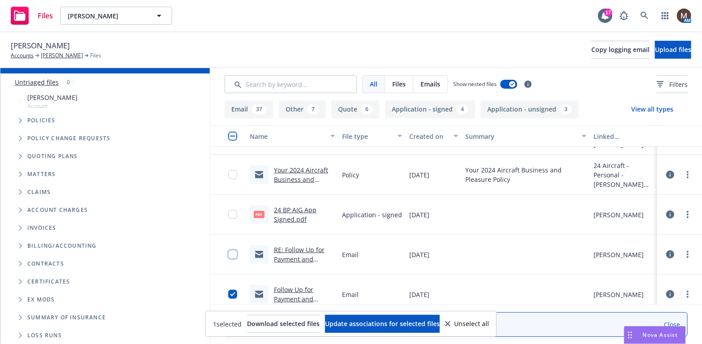
click at [228, 257] on input "checkbox" at bounding box center [232, 254] width 9 height 9
click at [228, 214] on input "checkbox" at bounding box center [232, 214] width 9 height 9
drag, startPoint x: 227, startPoint y: 174, endPoint x: 256, endPoint y: 187, distance: 32.7
click at [228, 174] on input "checkbox" at bounding box center [232, 174] width 9 height 9
click at [365, 320] on span "Update associations for selected files" at bounding box center [382, 324] width 115 height 9
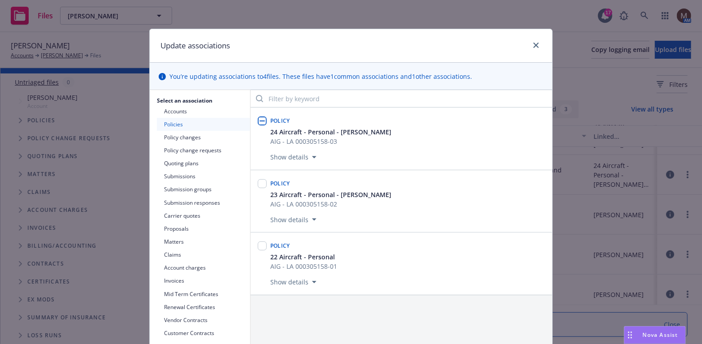
drag, startPoint x: 259, startPoint y: 121, endPoint x: 341, endPoint y: 192, distance: 108.7
click at [259, 121] on input "checkbox" at bounding box center [262, 121] width 9 height 9
checkbox input "true"
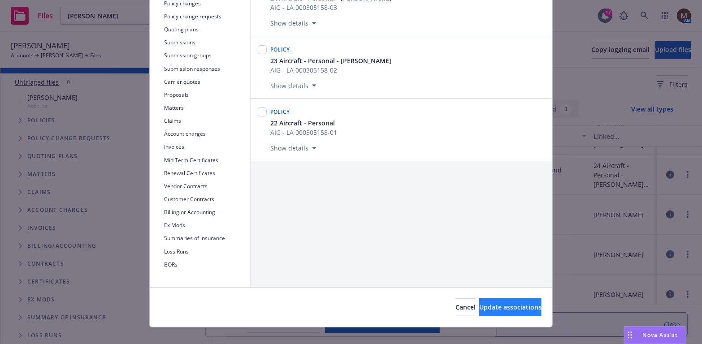
scroll to position [135, 0]
click at [522, 305] on span "Update associations" at bounding box center [510, 307] width 62 height 9
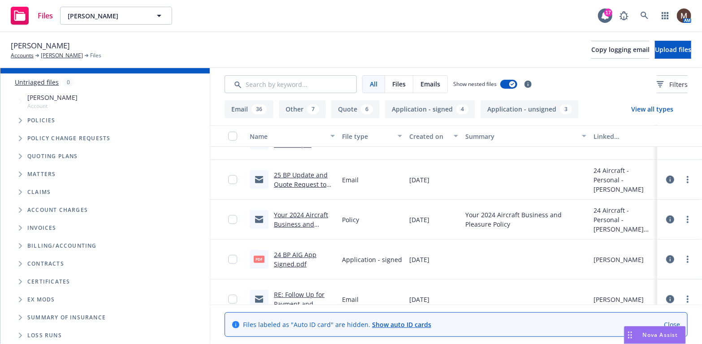
scroll to position [269, 0]
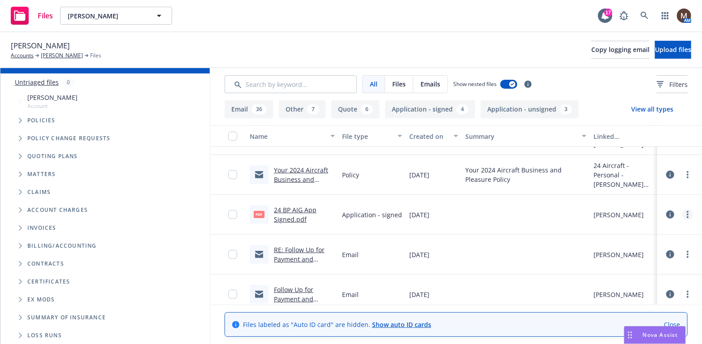
click at [683, 213] on link "more" at bounding box center [688, 214] width 11 height 11
click at [618, 266] on link "Edit" at bounding box center [641, 269] width 89 height 18
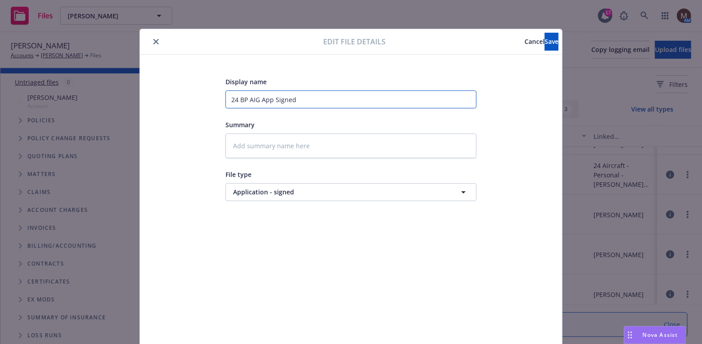
drag, startPoint x: 310, startPoint y: 100, endPoint x: 206, endPoint y: 101, distance: 103.6
click at [206, 101] on div "Display name 24 BP AIG App Signed Summary File type Application - signed Applic…" at bounding box center [351, 210] width 387 height 269
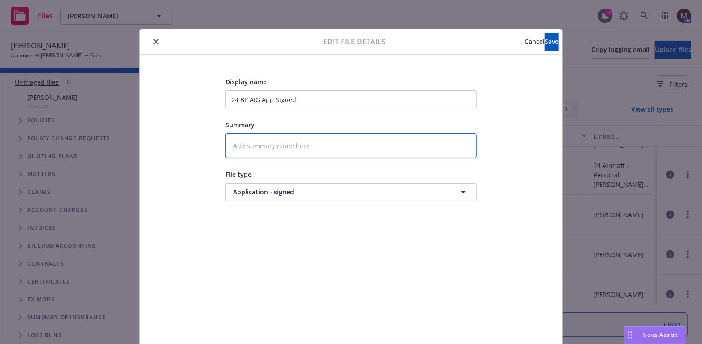
click at [263, 146] on textarea at bounding box center [351, 146] width 251 height 25
paste textarea "24 BP AIG App Signed"
type textarea "x"
type textarea "24 BP AIG App Signed"
click at [545, 33] on button "Save" at bounding box center [552, 42] width 14 height 18
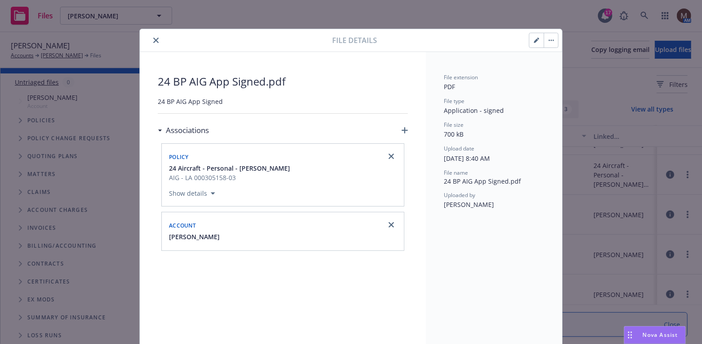
click at [153, 37] on button "close" at bounding box center [156, 40] width 11 height 11
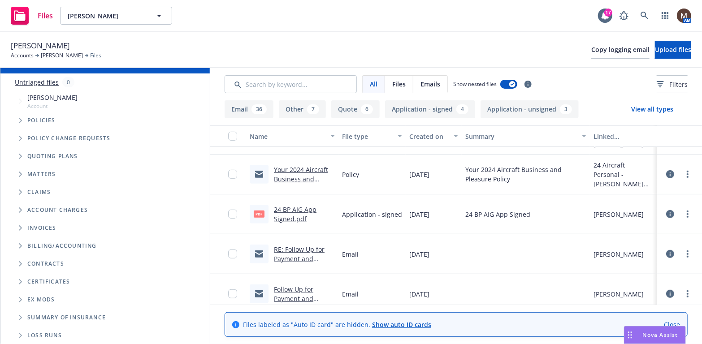
scroll to position [314, 0]
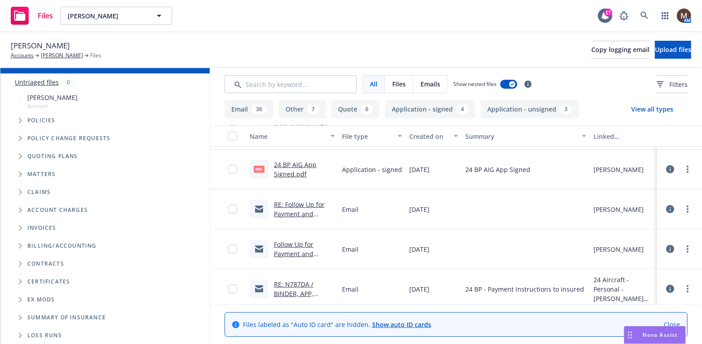
click at [300, 214] on link "RE: Follow Up for Payment and Signed Application for Your 2024 Aircraft Busines…" at bounding box center [303, 228] width 58 height 56
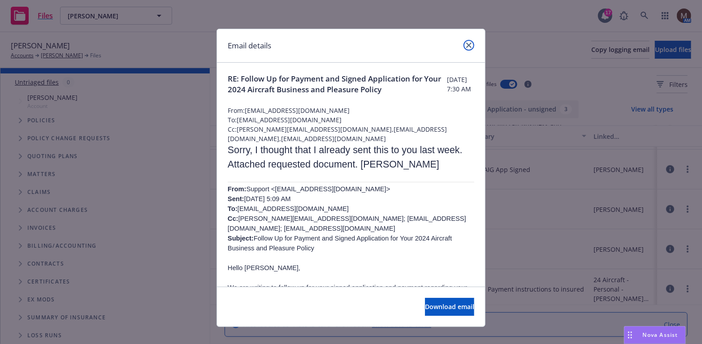
drag, startPoint x: 466, startPoint y: 41, endPoint x: 514, endPoint y: 139, distance: 108.5
click at [466, 40] on link "close" at bounding box center [469, 45] width 11 height 11
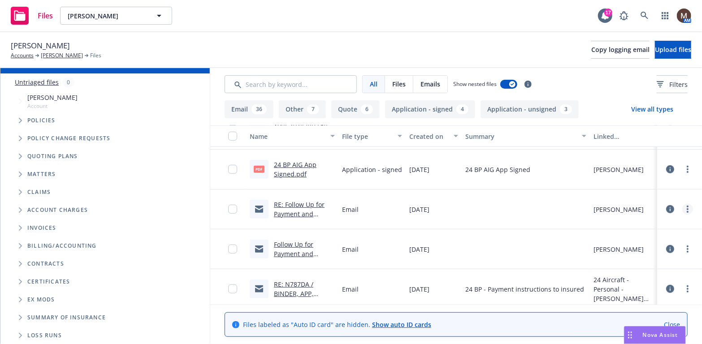
click at [687, 209] on circle "more" at bounding box center [688, 210] width 2 height 2
click at [626, 228] on link "Archive" at bounding box center [641, 227] width 89 height 18
click at [300, 216] on link "Follow Up for Payment and Signed Application for Your 2024 Aircraft Business an…" at bounding box center [303, 228] width 58 height 56
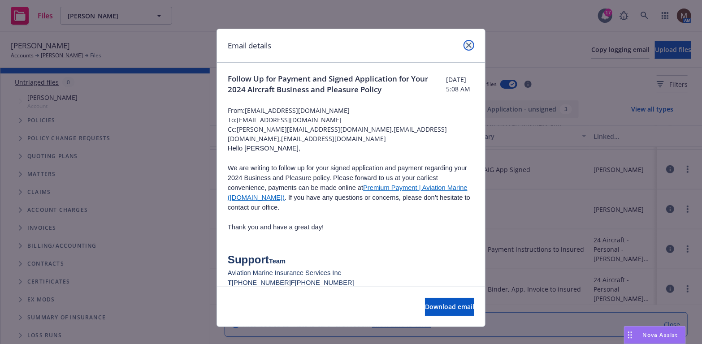
click at [464, 44] on link "close" at bounding box center [469, 45] width 11 height 11
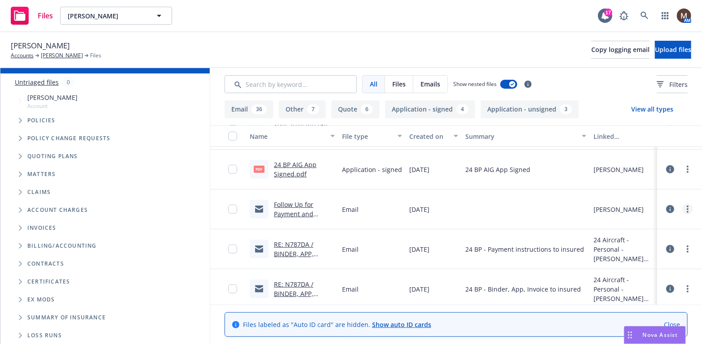
click at [683, 204] on link "more" at bounding box center [688, 209] width 11 height 11
click at [628, 263] on link "Edit" at bounding box center [641, 263] width 89 height 18
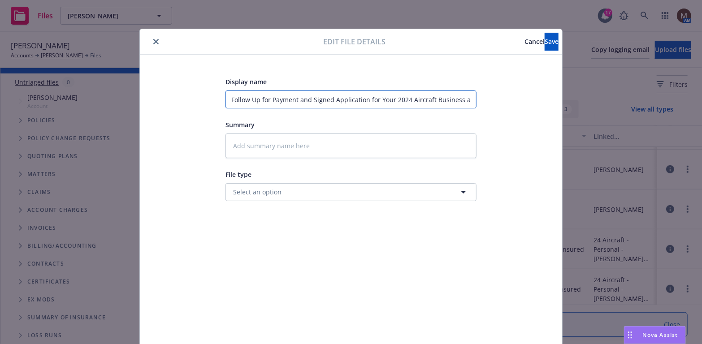
drag, startPoint x: 227, startPoint y: 101, endPoint x: 367, endPoint y: 103, distance: 139.5
click at [367, 103] on input "Follow Up for Payment and Signed Application for Your 2024 Aircraft Business an…" at bounding box center [351, 100] width 251 height 18
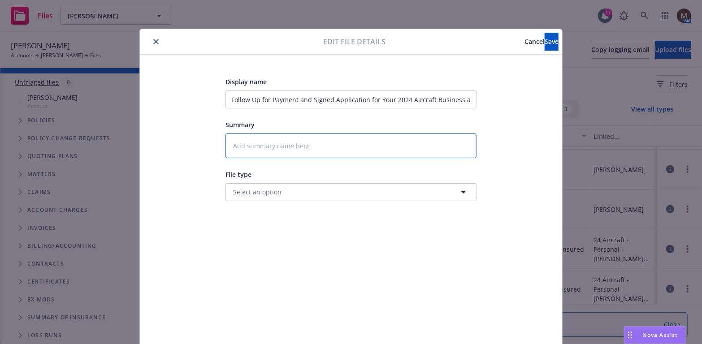
click at [292, 151] on textarea at bounding box center [351, 146] width 251 height 25
paste textarea "Follow Up for Payment and Signed Application f"
type textarea "x"
type textarea "Follow Up for Payment and Signed Application f"
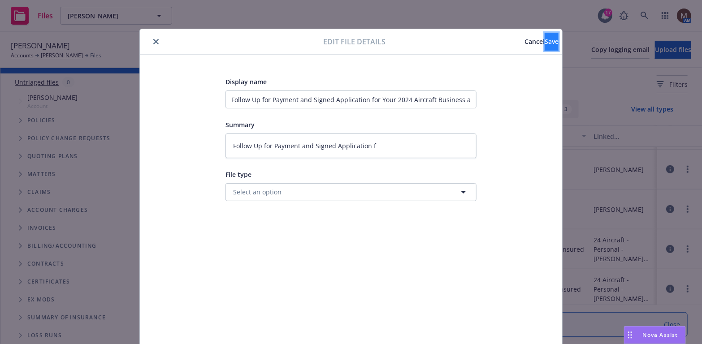
click at [545, 44] on span "Save" at bounding box center [552, 41] width 14 height 9
type textarea "x"
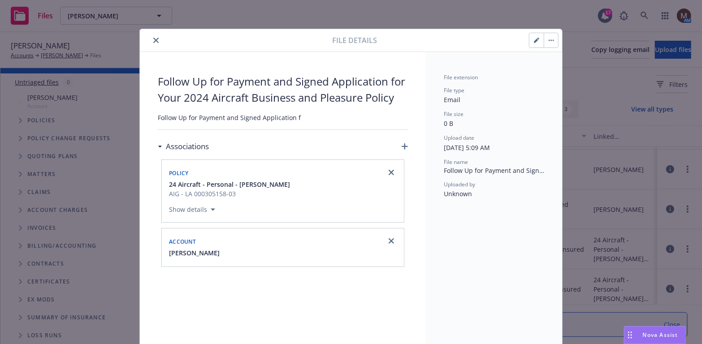
click at [153, 40] on icon "close" at bounding box center [155, 40] width 5 height 5
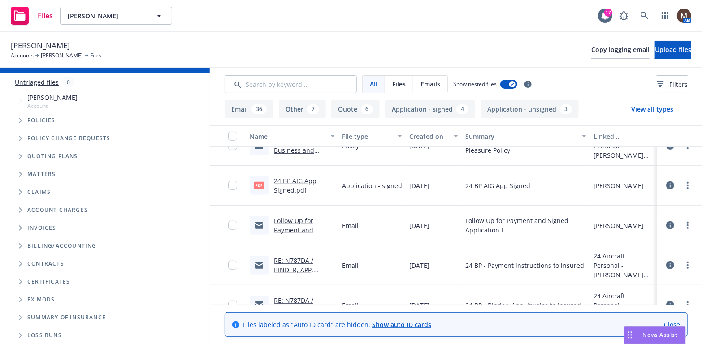
scroll to position [314, 0]
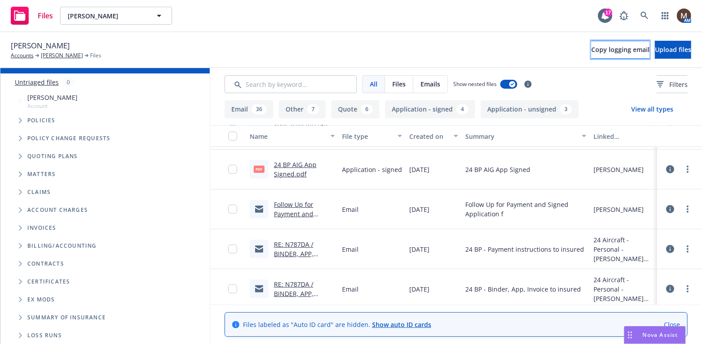
drag, startPoint x: 580, startPoint y: 48, endPoint x: 567, endPoint y: 51, distance: 12.4
click at [592, 48] on span "Copy logging email" at bounding box center [621, 49] width 58 height 9
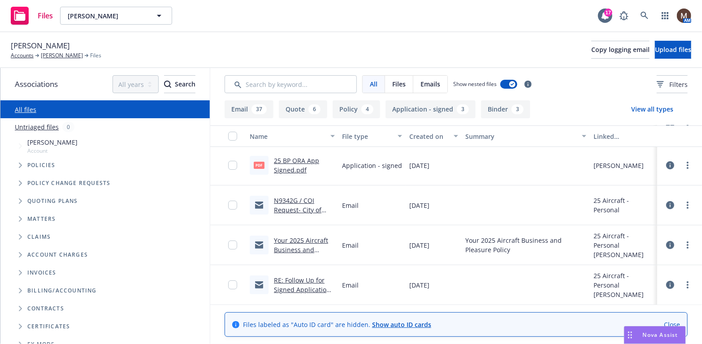
scroll to position [90, 0]
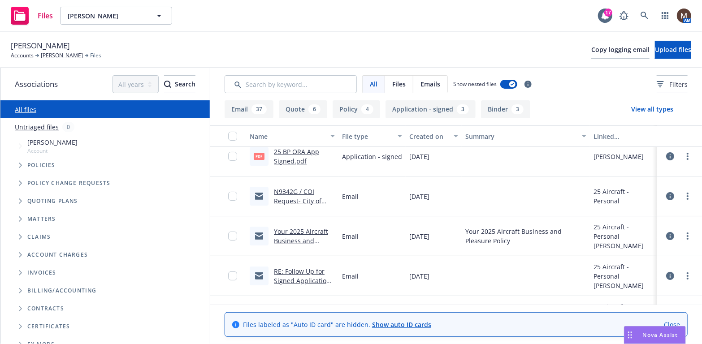
click at [282, 194] on link "N9342G / COI Request- City of [GEOGRAPHIC_DATA] / [PERSON_NAME]" at bounding box center [304, 205] width 61 height 37
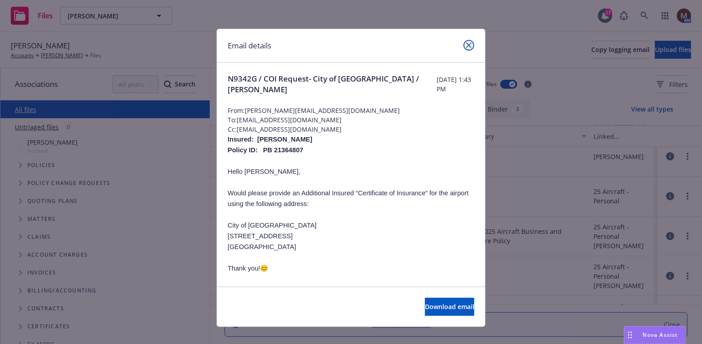
click at [464, 44] on link "close" at bounding box center [469, 45] width 11 height 11
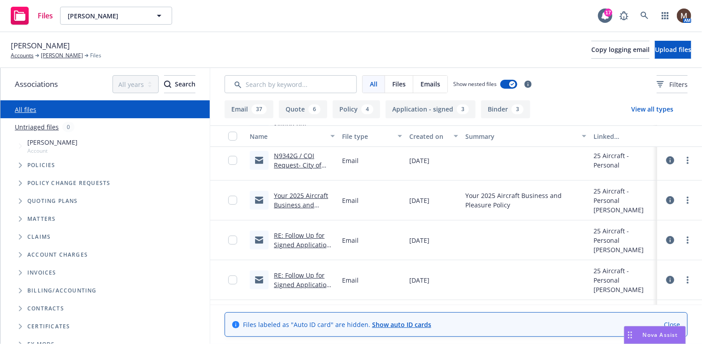
scroll to position [135, 0]
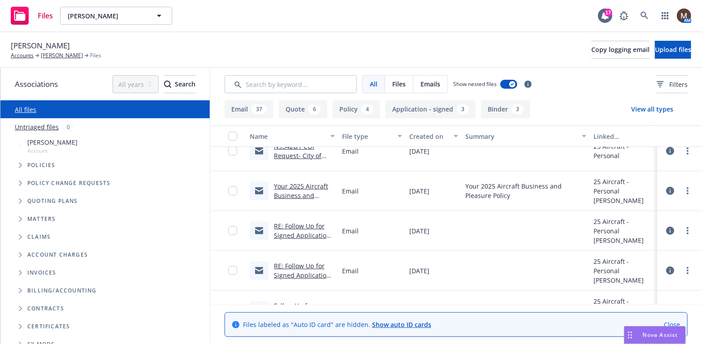
click at [294, 232] on link "RE: Follow Up for Signed Application for Your 2025 Aircraft Business and Pleasu…" at bounding box center [303, 245] width 58 height 46
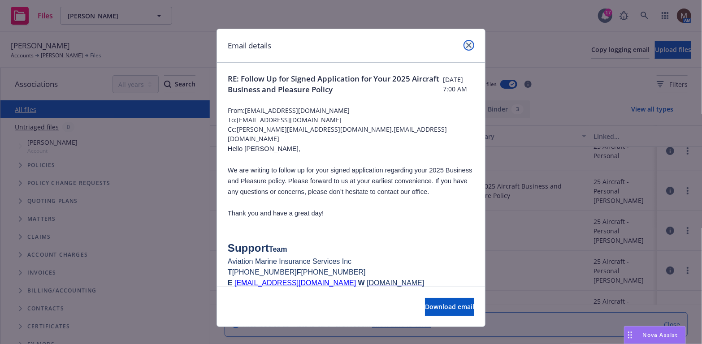
click at [466, 45] on icon "close" at bounding box center [468, 45] width 5 height 5
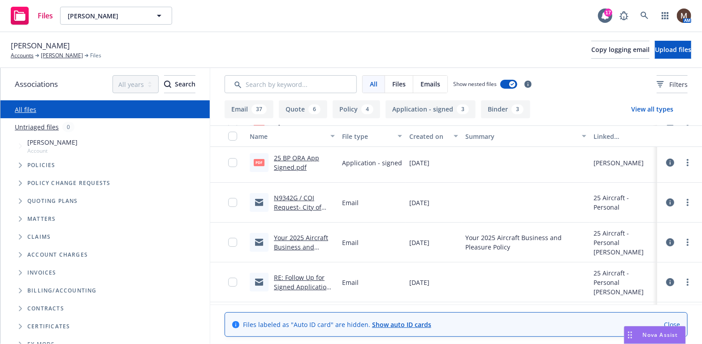
scroll to position [45, 0]
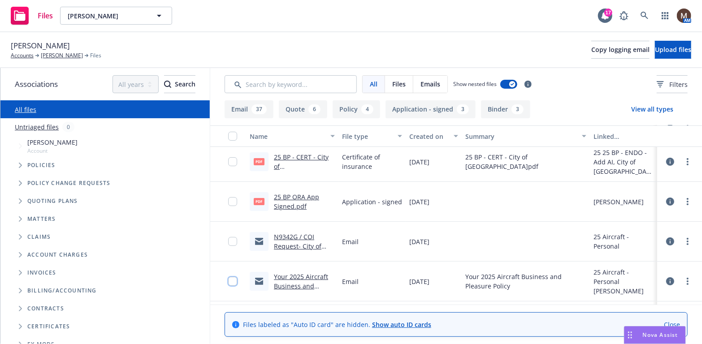
click at [228, 282] on input "checkbox" at bounding box center [232, 281] width 9 height 9
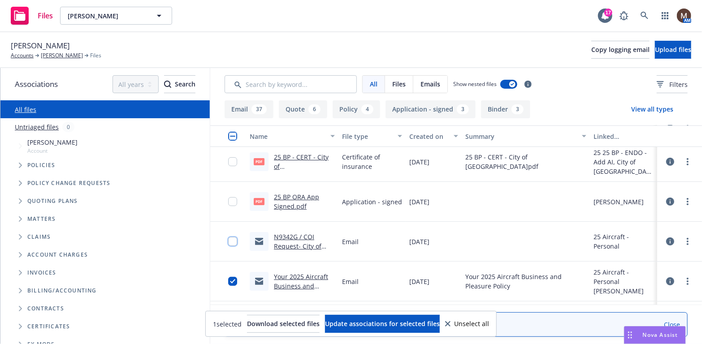
click at [230, 241] on input "checkbox" at bounding box center [232, 241] width 9 height 9
click at [229, 202] on input "checkbox" at bounding box center [232, 201] width 9 height 9
click at [228, 162] on input "checkbox" at bounding box center [232, 161] width 9 height 9
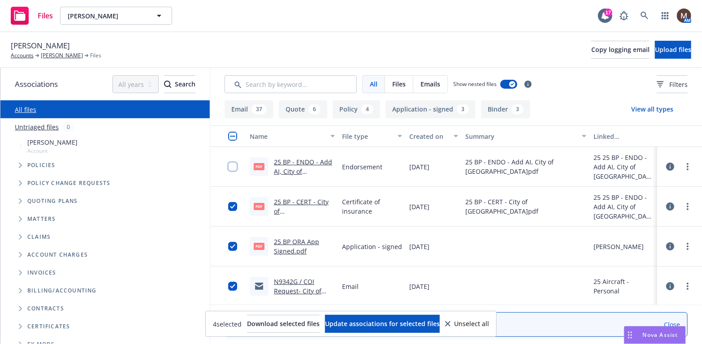
click at [228, 166] on input "checkbox" at bounding box center [232, 166] width 9 height 9
click at [377, 324] on span "Update associations for selected files" at bounding box center [382, 324] width 115 height 9
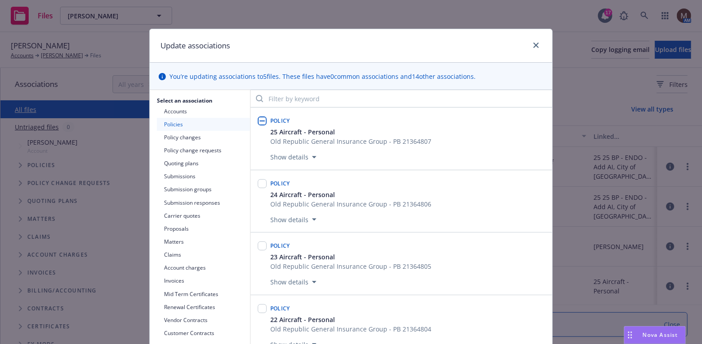
click at [262, 119] on input "checkbox" at bounding box center [262, 121] width 9 height 9
checkbox input "true"
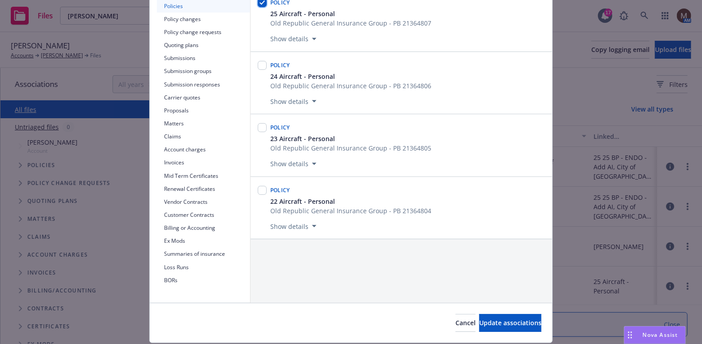
scroll to position [135, 0]
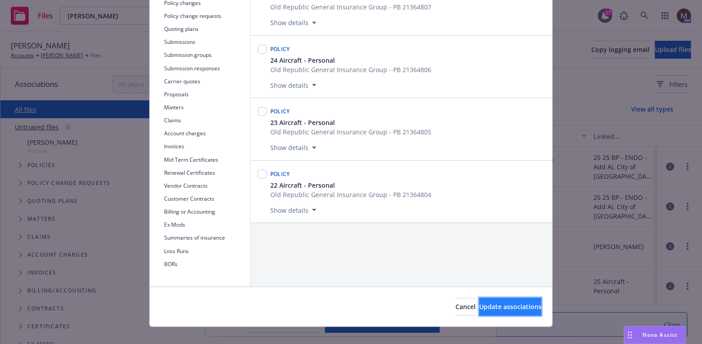
click at [495, 309] on span "Update associations" at bounding box center [510, 307] width 62 height 9
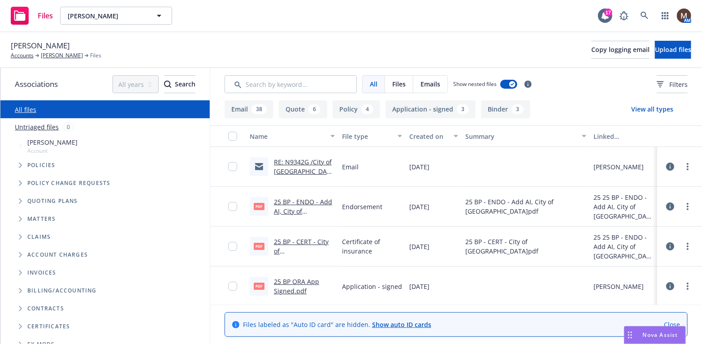
scroll to position [45, 0]
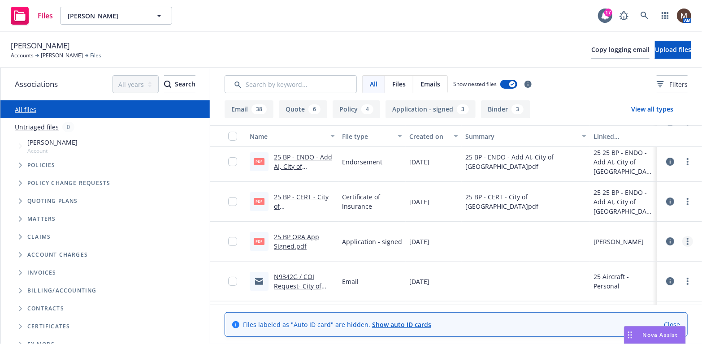
click at [684, 240] on link "more" at bounding box center [688, 241] width 11 height 11
click at [616, 291] on link "Edit" at bounding box center [641, 296] width 89 height 18
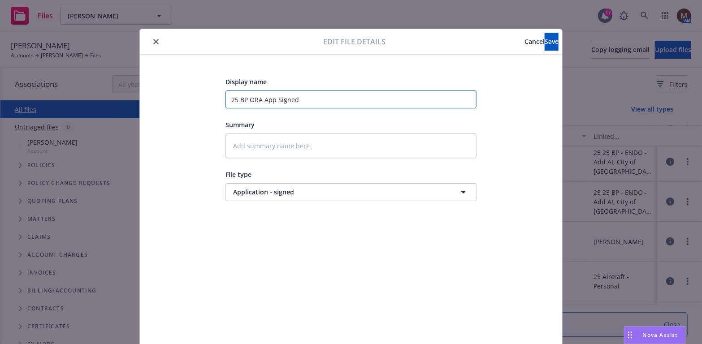
drag, startPoint x: 309, startPoint y: 99, endPoint x: 141, endPoint y: 97, distance: 168.7
click at [141, 97] on div "Display name 25 BP ORA App Signed Summary File type Application - signed Applic…" at bounding box center [351, 211] width 423 height 312
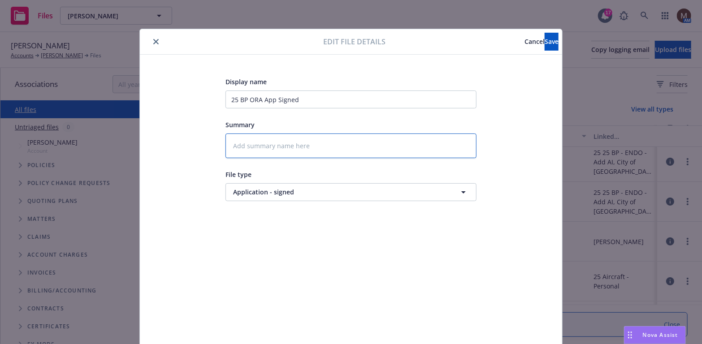
click at [230, 143] on textarea at bounding box center [351, 146] width 251 height 25
paste textarea "25 BP ORA App Signed"
type textarea "x"
type textarea "25 BP ORA App Signed"
click at [546, 39] on button "Save" at bounding box center [552, 42] width 14 height 18
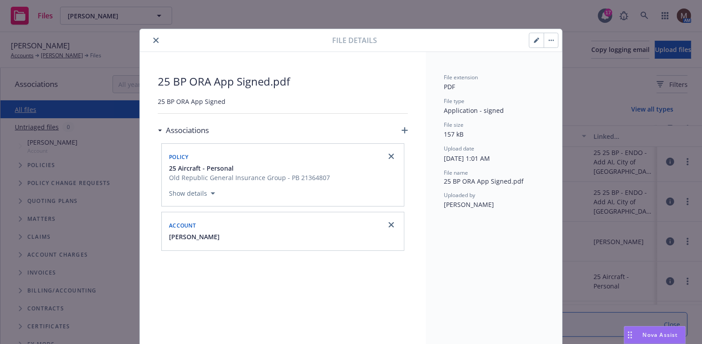
click at [153, 40] on icon "close" at bounding box center [155, 40] width 5 height 5
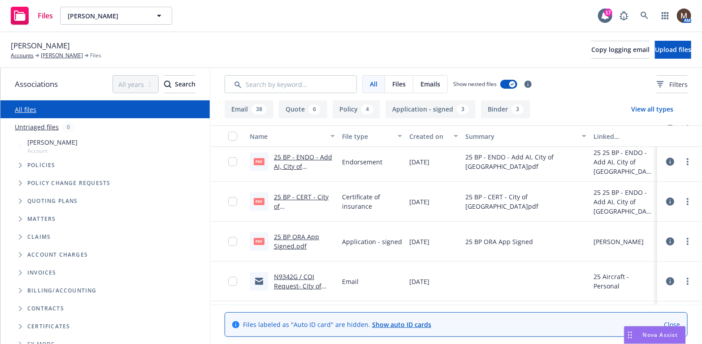
scroll to position [90, 0]
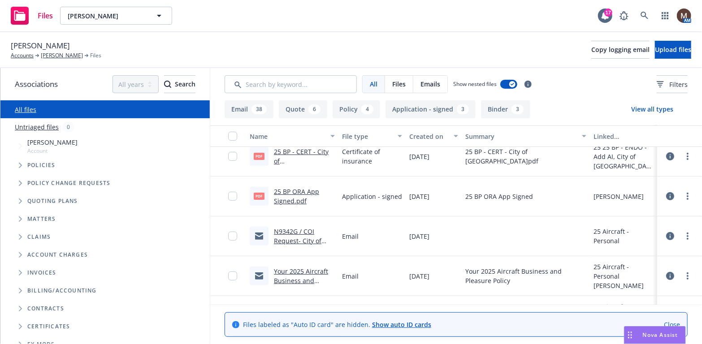
click at [304, 238] on link "N9342G / COI Request- City of [GEOGRAPHIC_DATA] / [PERSON_NAME]" at bounding box center [304, 245] width 61 height 37
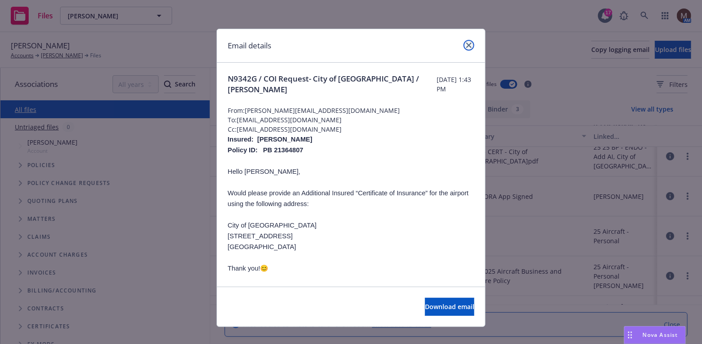
click at [466, 43] on icon "close" at bounding box center [468, 45] width 5 height 5
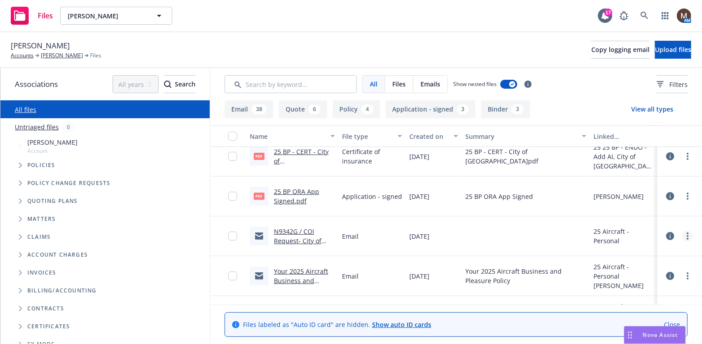
click at [683, 235] on link "more" at bounding box center [688, 236] width 11 height 11
click at [615, 291] on link "Edit" at bounding box center [641, 290] width 89 height 18
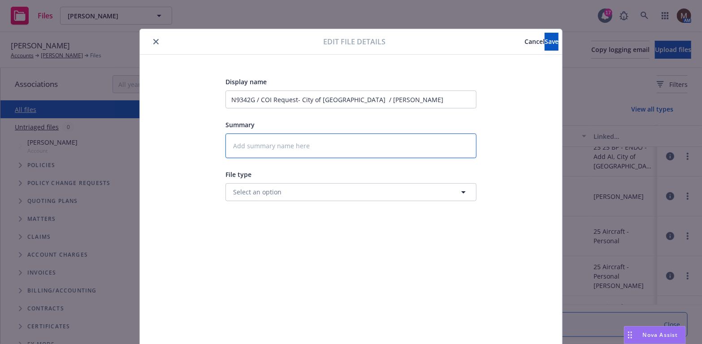
click at [250, 147] on textarea at bounding box center [351, 146] width 251 height 25
type textarea "x"
type textarea "2"
type textarea "x"
type textarea "25"
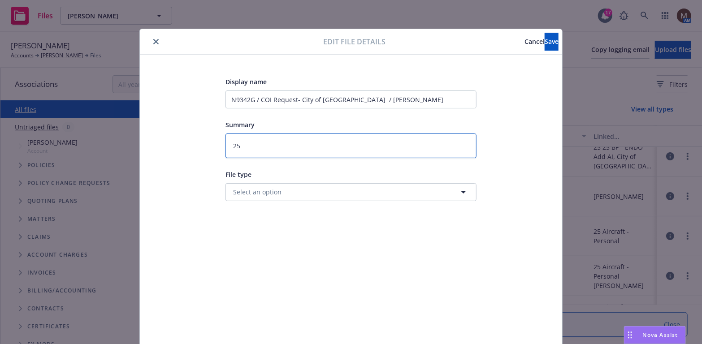
type textarea "x"
type textarea "25"
type textarea "x"
type textarea "25 B"
type textarea "x"
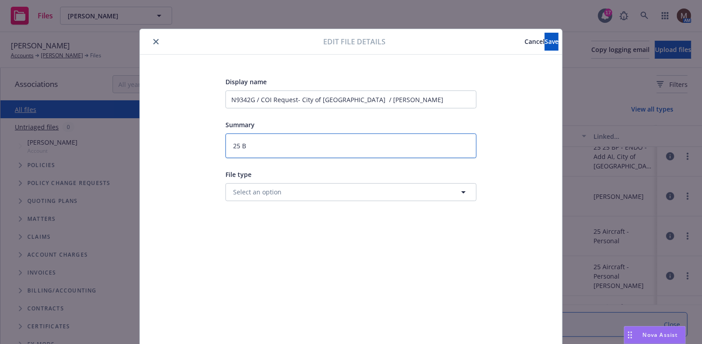
type textarea "25 B_"
type textarea "x"
type textarea "25 B_"
type textarea "x"
type textarea "25 B_"
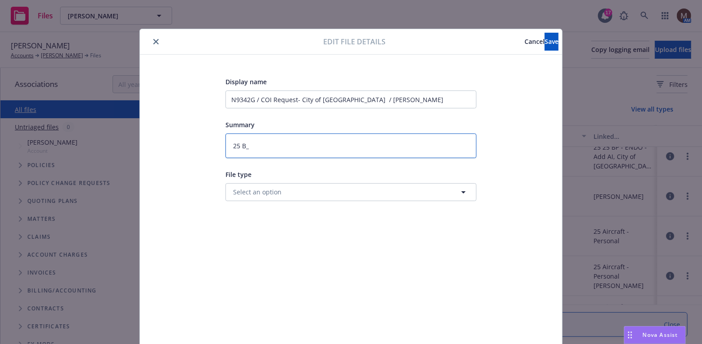
type textarea "x"
type textarea "25 B"
type textarea "x"
type textarea "25 BP"
type textarea "x"
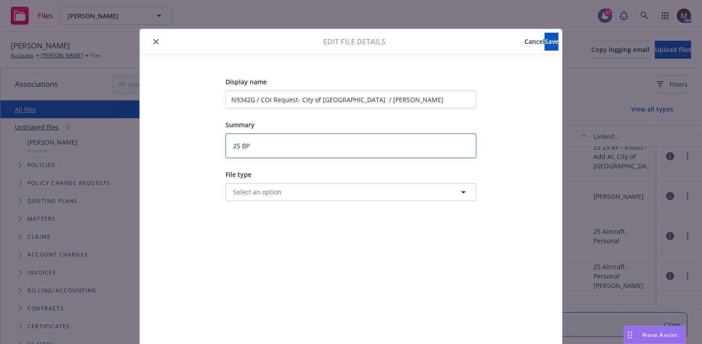
type textarea "25 BP"
type textarea "x"
type textarea "25 BP -"
type textarea "x"
type textarea "25 BP -"
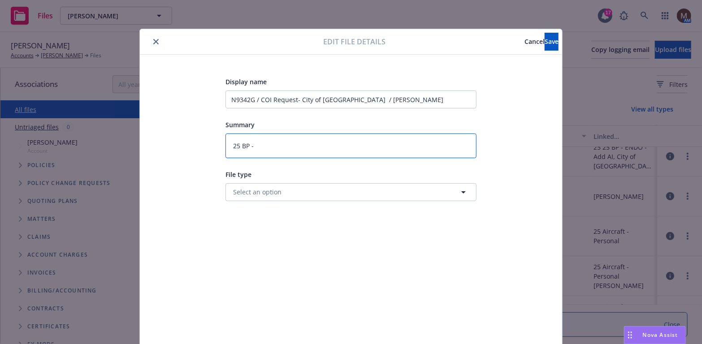
type textarea "x"
type textarea "25 BP - C"
type textarea "x"
type textarea "25 BP - Ce"
type textarea "x"
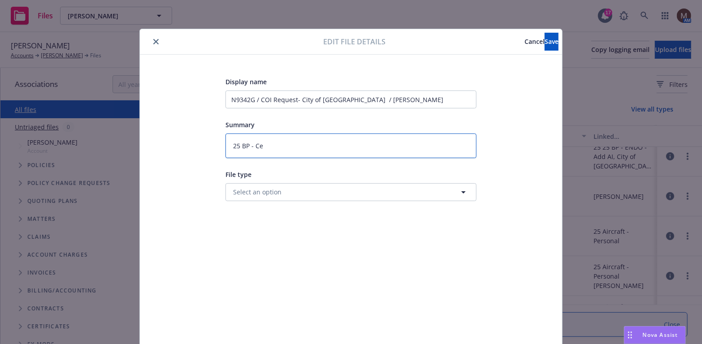
type textarea "25 BP - Cer"
type textarea "x"
type textarea "25 BP - Cert"
type textarea "x"
type textarea "25 BP - Cert"
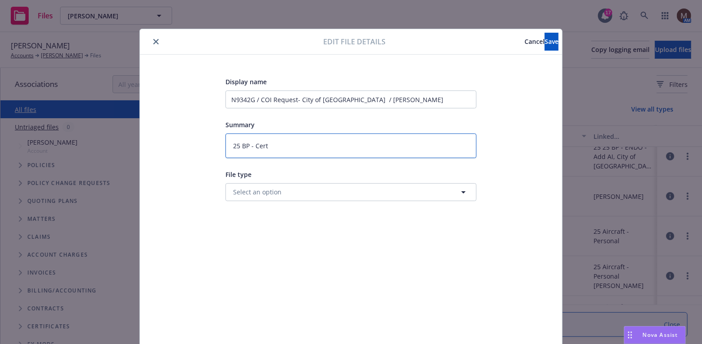
type textarea "x"
type textarea "25 BP - Cert r"
type textarea "x"
type textarea "25 BP - Cert re"
type textarea "x"
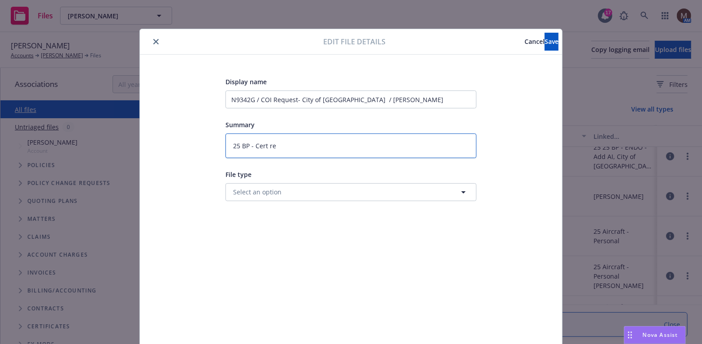
type textarea "25 BP - Cert req"
type textarea "x"
type textarea "25 BP - Cert requ"
type textarea "x"
type textarea "25 BP - Cert reque"
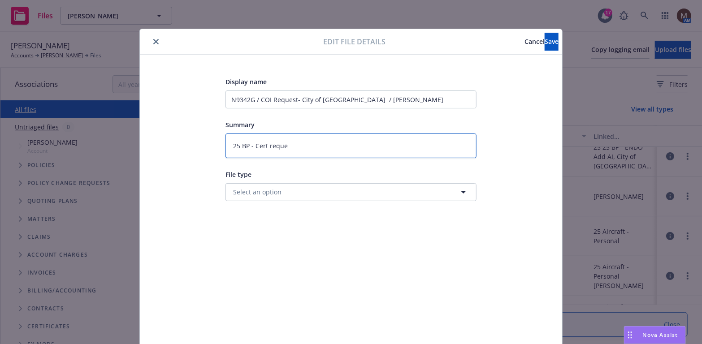
type textarea "x"
type textarea "25 BP - Cert reques"
type textarea "x"
type textarea "25 BP - Cert request"
type textarea "x"
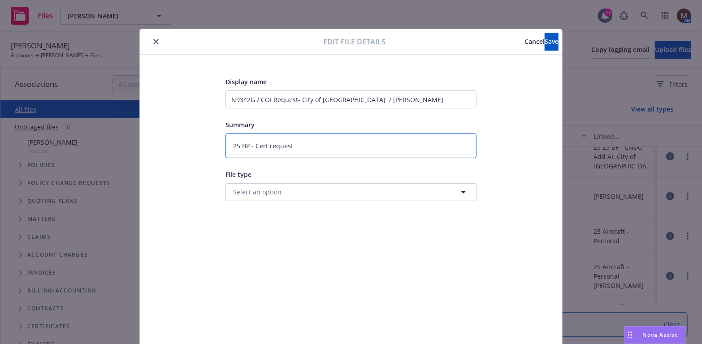
type textarea "25 BP - Cert request"
type textarea "x"
type textarea "25 BP - Cert request t"
type textarea "x"
type textarea "25 BP - Cert request to"
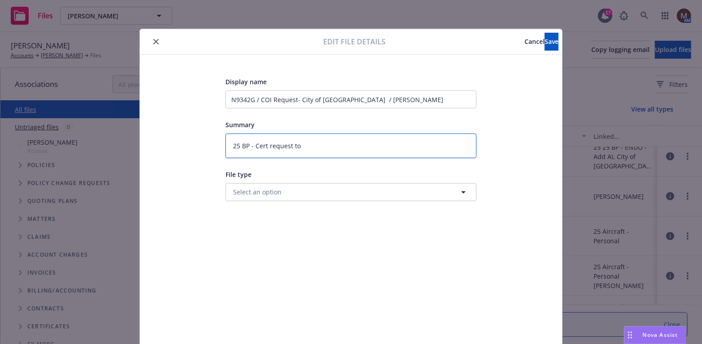
type textarea "x"
type textarea "25 BP - Cert request to"
type textarea "x"
type textarea "25 BP - Cert request to O"
type textarea "x"
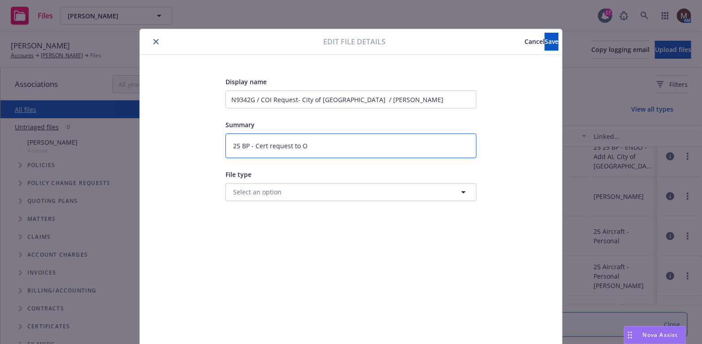
type textarea "25 BP - Cert request to OR"
type textarea "x"
type textarea "25 BP - Cert request to ORA"
type textarea "x"
type textarea "25 BP - Cert request to ORA"
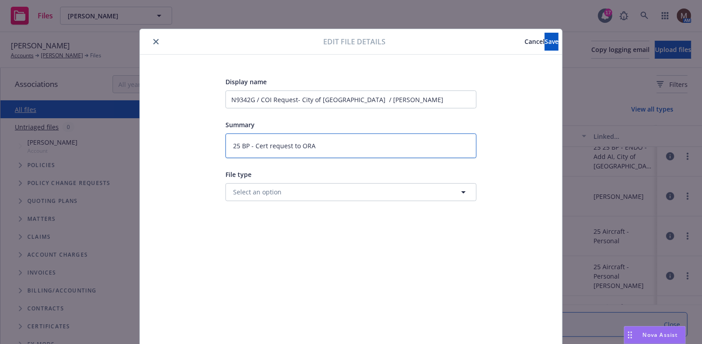
type textarea "x"
type textarea "25 BP - Cert request to ORA ("
type textarea "x"
type textarea "25 BP - Cert request to ORA (C"
type textarea "x"
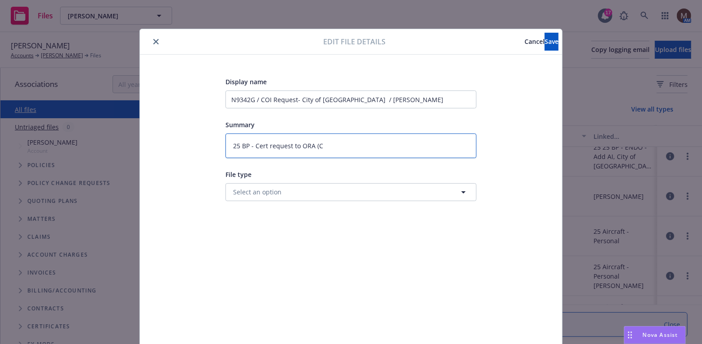
type textarea "25 BP - Cert request to ORA (Ci"
type textarea "x"
type textarea "25 BP - Cert request to ORA (Cit"
type textarea "x"
type textarea "25 BP - Cert request to ORA (City"
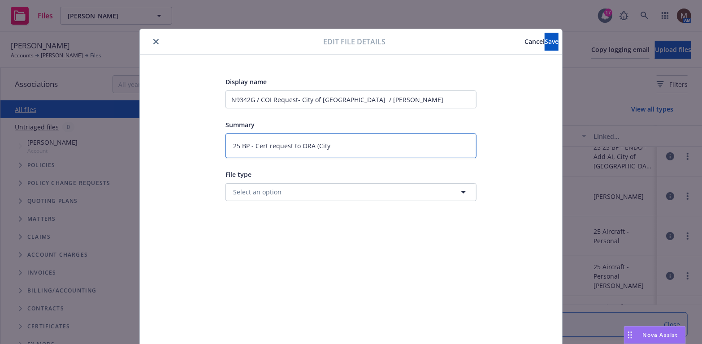
type textarea "x"
type textarea "25 BP - Cert request to ORA (City"
type textarea "x"
type textarea "25 BP - Cert request to ORA (City o"
type textarea "x"
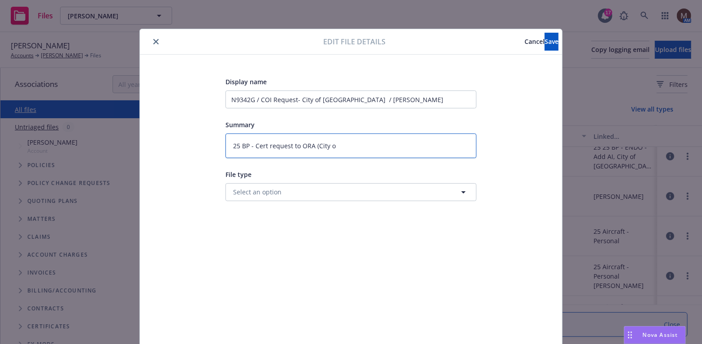
type textarea "25 BP - Cert request to ORA (City of"
type textarea "x"
type textarea "25 BP - Cert request to ORA (City of"
type textarea "x"
type textarea "25 BP - Cert request to ORA (City of F"
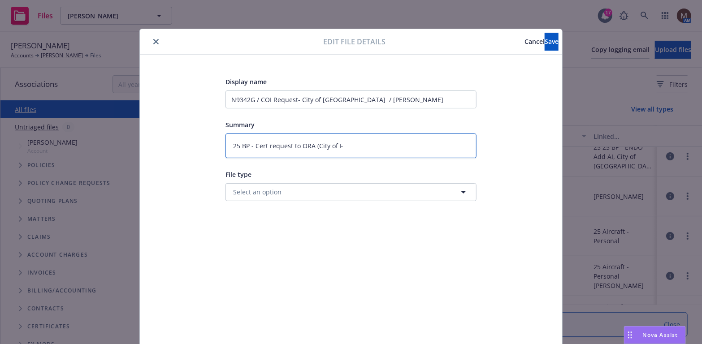
type textarea "x"
type textarea "25 BP - Cert request to ORA (City of Fu"
type textarea "x"
type textarea "25 BP - Cert request to ORA (City of Ful"
type textarea "x"
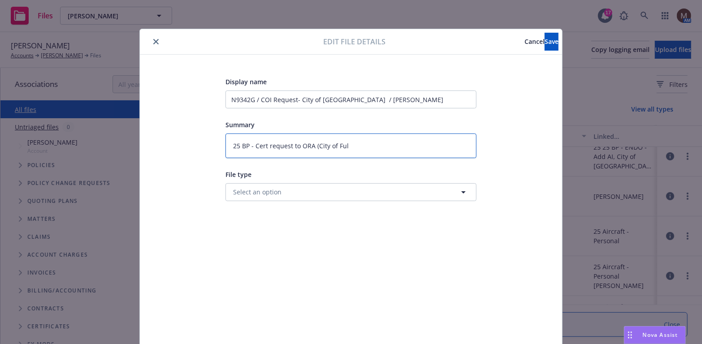
type textarea "25 BP - Cert request to ORA (City of Full"
type textarea "x"
type textarea "25 BP - Cert request to ORA (City of Fuller"
type textarea "x"
type textarea "25 BP - Cert request to ORA (City of Fullert"
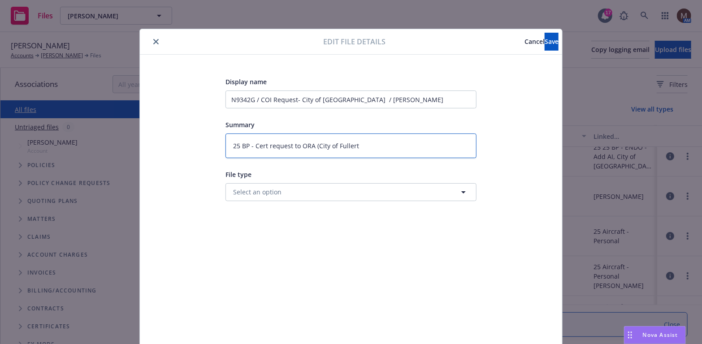
type textarea "x"
type textarea "25 BP - Cert request to ORA (City of Fullerto"
type textarea "x"
type textarea "25 BP - Cert request to ORA (City of Fullerton"
type textarea "x"
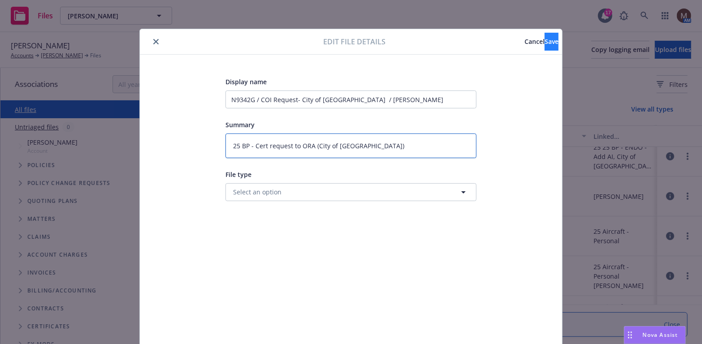
type textarea "25 BP - Cert request to ORA (City of [GEOGRAPHIC_DATA])"
click at [545, 39] on span "Save" at bounding box center [552, 41] width 14 height 9
type textarea "x"
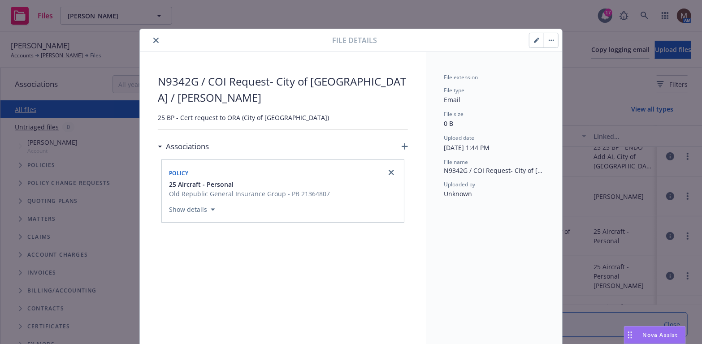
click at [153, 36] on button "close" at bounding box center [156, 40] width 11 height 11
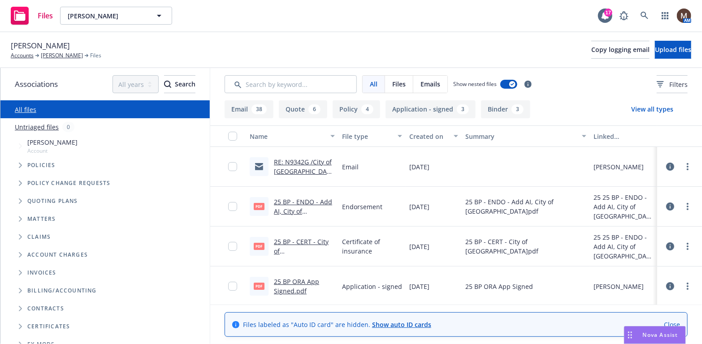
click at [292, 162] on link "RE: N9342G /City of [GEOGRAPHIC_DATA] - Endorsement & Cert / [PERSON_NAME]" at bounding box center [304, 181] width 61 height 46
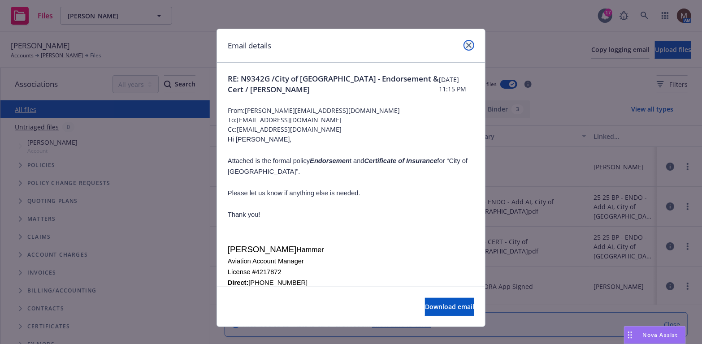
click at [467, 44] on icon "close" at bounding box center [468, 45] width 5 height 5
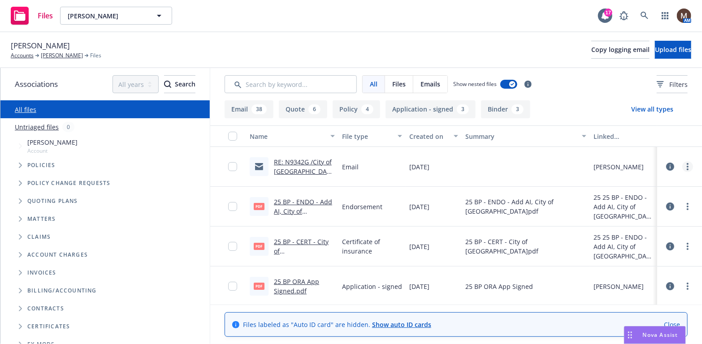
click at [683, 165] on link "more" at bounding box center [688, 166] width 11 height 11
click at [623, 234] on link "Update associations" at bounding box center [641, 239] width 89 height 18
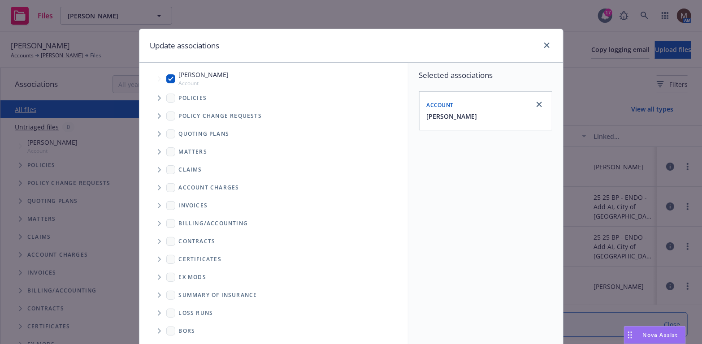
click at [158, 98] on icon "Tree Example" at bounding box center [160, 98] width 4 height 5
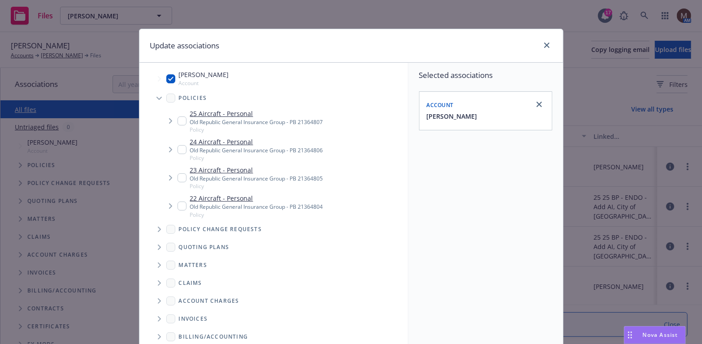
click at [179, 121] on input "Tree Example" at bounding box center [182, 121] width 9 height 9
checkbox input "true"
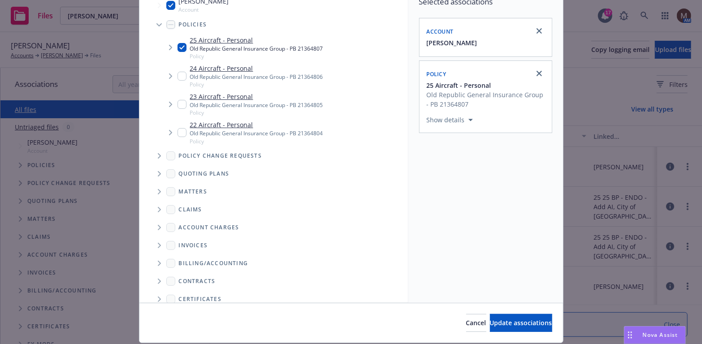
scroll to position [90, 0]
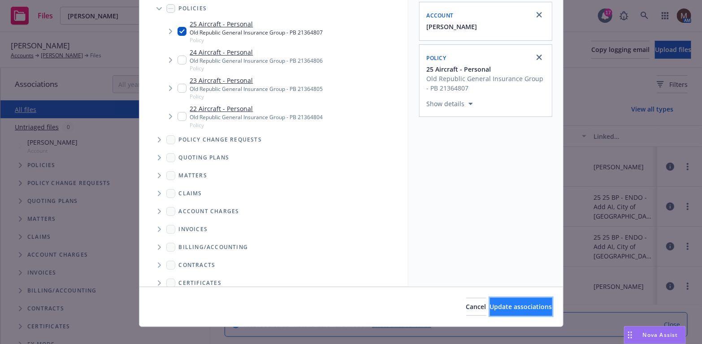
click at [523, 307] on span "Update associations" at bounding box center [521, 307] width 62 height 9
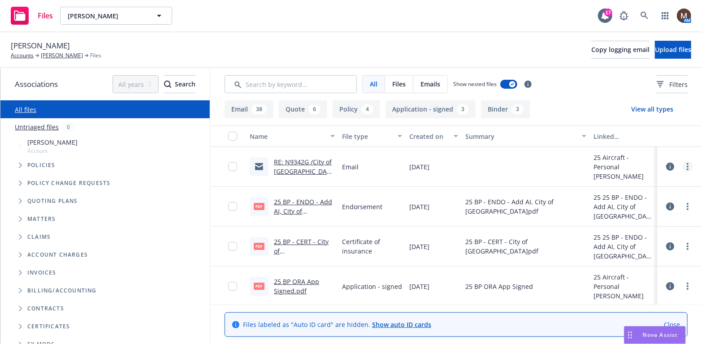
click at [687, 167] on circle "more" at bounding box center [688, 167] width 2 height 2
click at [618, 220] on link "Edit" at bounding box center [641, 221] width 89 height 18
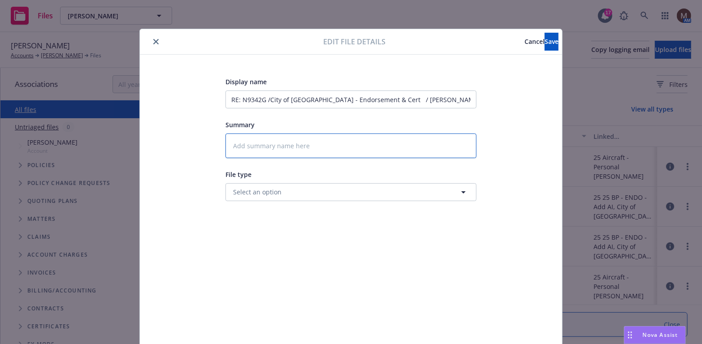
click at [263, 143] on textarea at bounding box center [351, 146] width 251 height 25
type textarea "x"
type textarea "2"
type textarea "x"
type textarea "25"
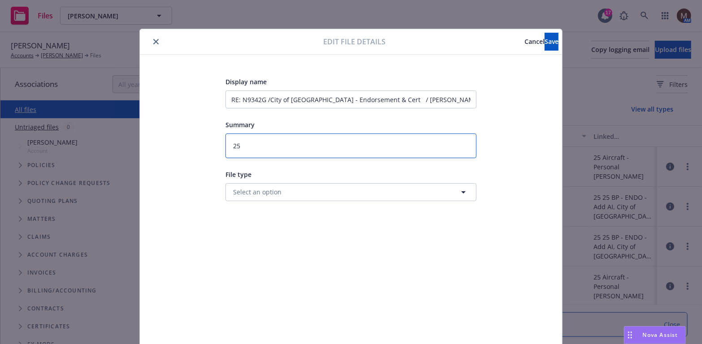
type textarea "x"
type textarea "25"
type textarea "x"
type textarea "25 B"
type textarea "x"
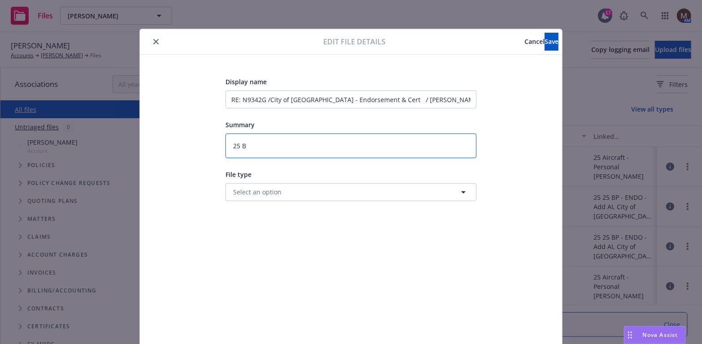
type textarea "25 BP"
type textarea "x"
type textarea "25 BP"
type textarea "x"
type textarea "25 BP -"
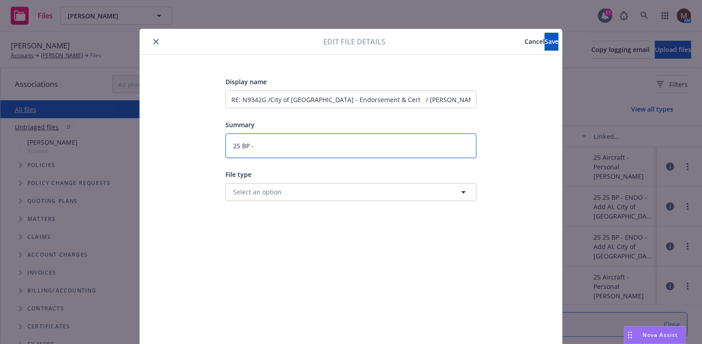
type textarea "x"
type textarea "25 BP -"
type textarea "x"
type textarea "25 BP - C"
type textarea "x"
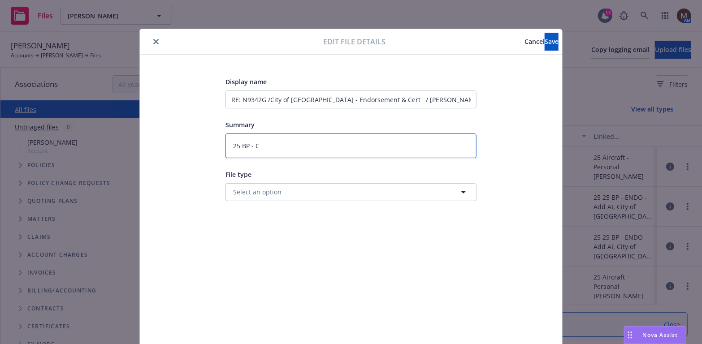
type textarea "25 BP - Ce"
type textarea "x"
type textarea "25 BP - Cer"
type textarea "x"
type textarea "25 BP - Cert"
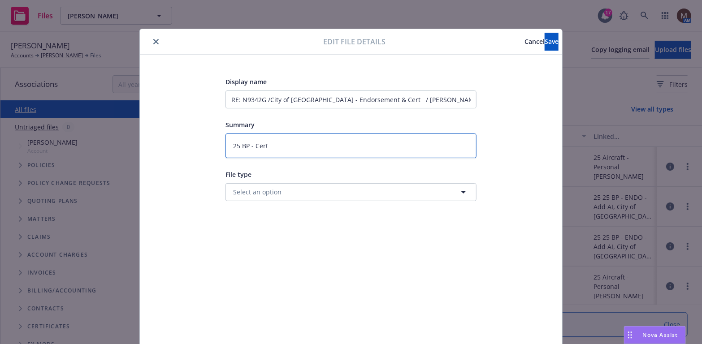
type textarea "x"
type textarea "25 BP - Cert"
type textarea "x"
type textarea "25 BP - Cert t"
type textarea "x"
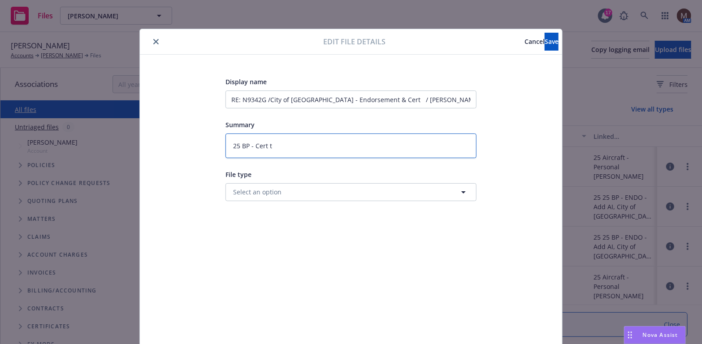
type textarea "25 BP - Cert to"
type textarea "x"
type textarea "25 BP - Cert to"
type textarea "x"
type textarea "25 BP - Cert to I"
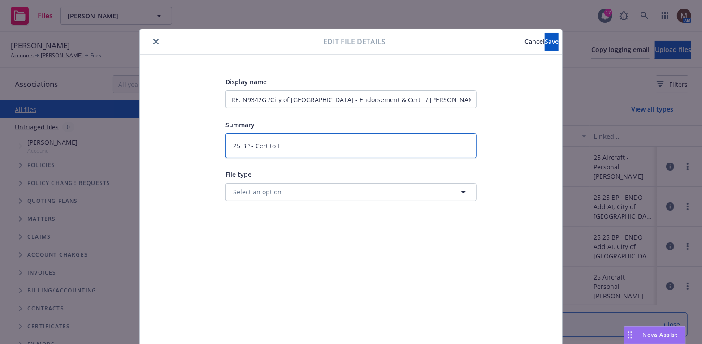
type textarea "x"
type textarea "25 BP - Cert to In"
type textarea "x"
type textarea "25 BP - Cert to Ins"
type textarea "x"
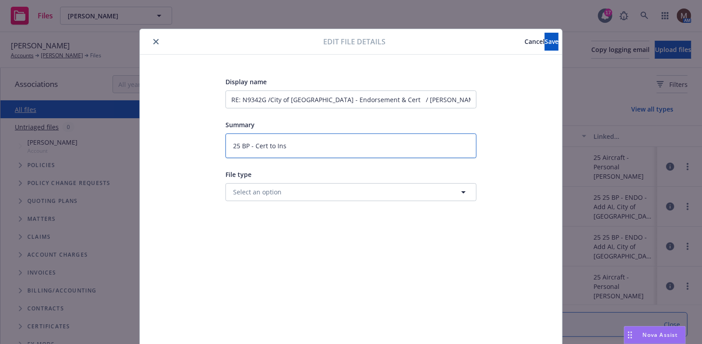
type textarea "25 BP - Cert to Insu"
type textarea "x"
type textarea "25 BP - Cert to Insur"
type textarea "x"
type textarea "25 BP - Cert to Insure"
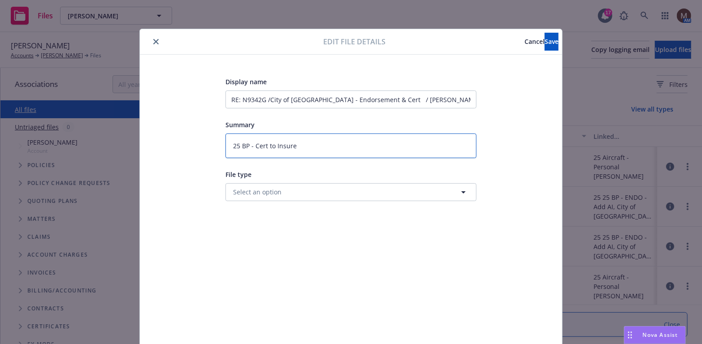
type textarea "x"
type textarea "25 BP - Cert to Insured"
type textarea "x"
type textarea "25 BP - Cert to Insured"
type textarea "x"
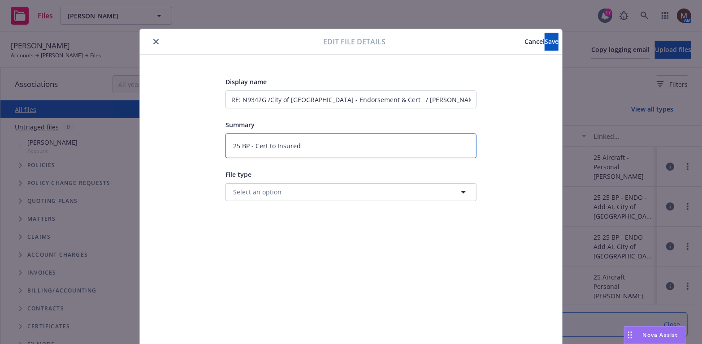
type textarea "25 BP - Cert to Insured ("
type textarea "x"
type textarea "25 BP - Cert to Insured (C"
type textarea "x"
type textarea "25 BP - Cert to Insured (Ci"
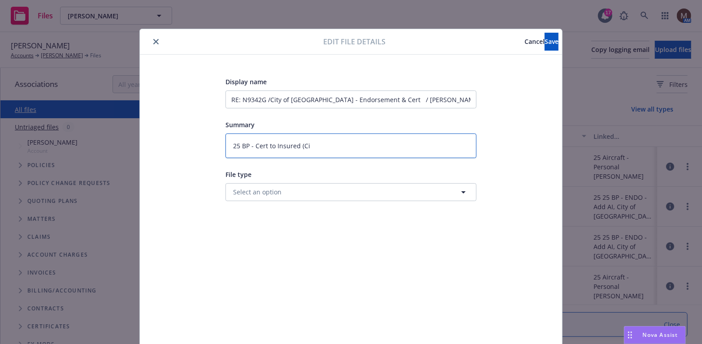
type textarea "x"
type textarea "25 BP - Cert to Insured (Cit"
type textarea "x"
type textarea "25 BP - Cert to Insured (City"
type textarea "x"
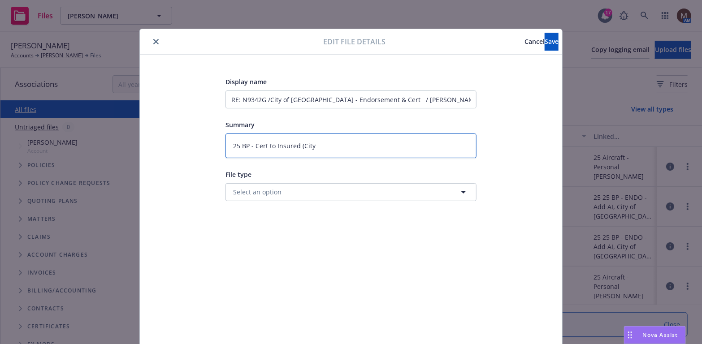
type textarea "25 BP - Cert to Insured (City"
type textarea "x"
type textarea "25 BP - Cert to Insured (City o"
type textarea "x"
type textarea "25 BP - Cert to Insured (City of"
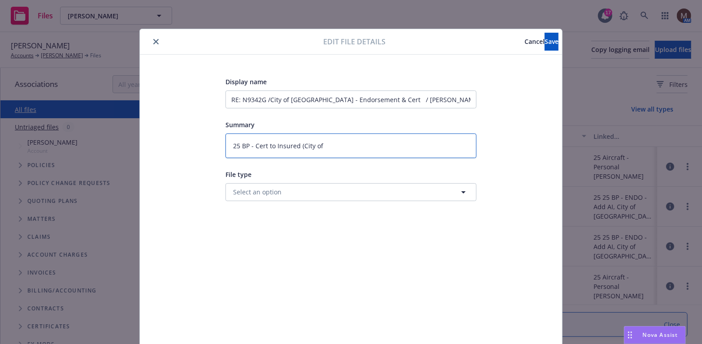
type textarea "x"
type textarea "25 BP - Cert to Insured (City of"
type textarea "x"
type textarea "25 BP - Cert to Insured (City of F"
type textarea "x"
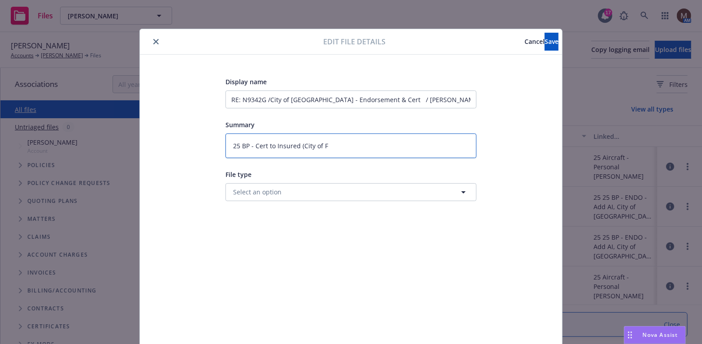
type textarea "25 BP - Cert to Insured (City of Fu"
type textarea "x"
type textarea "25 BP - Cert to Insured (City of Ful"
type textarea "x"
type textarea "25 BP - Cert to Insured (City of Full"
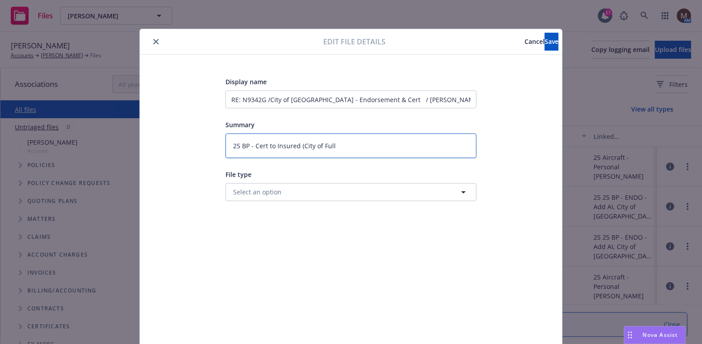
type textarea "x"
type textarea "25 BP - Cert to Insured (City of Fulle"
type textarea "x"
type textarea "25 BP - Cert to Insured (City of Fuller"
type textarea "x"
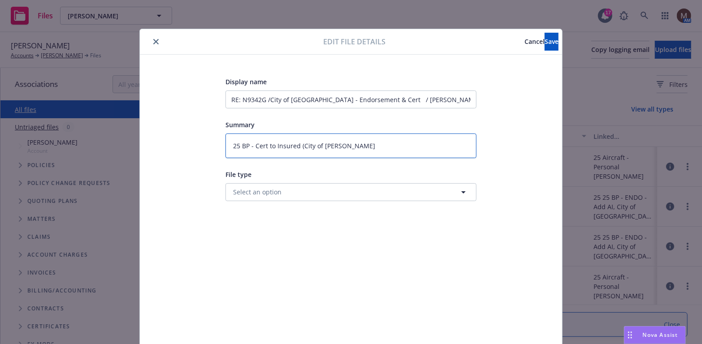
type textarea "25 BP - Cert to Insured (City of Fullert"
type textarea "x"
type textarea "25 BP - Cert to Insured (City of Fullerto"
type textarea "x"
type textarea "25 BP - Cert to Insured (City of Fullerton"
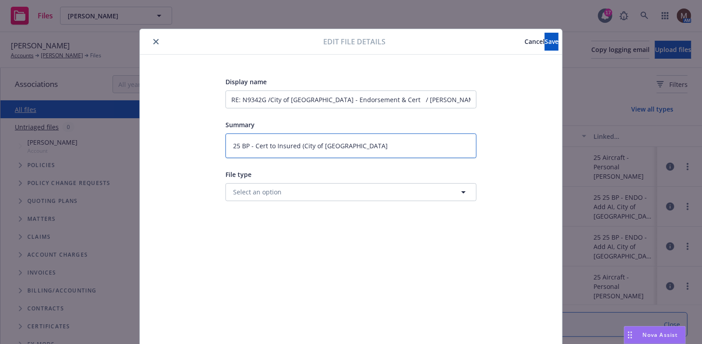
type textarea "x"
type textarea "25 BP - Cert to Insured (City of [GEOGRAPHIC_DATA])"
click at [546, 39] on button "Save" at bounding box center [552, 42] width 14 height 18
type textarea "x"
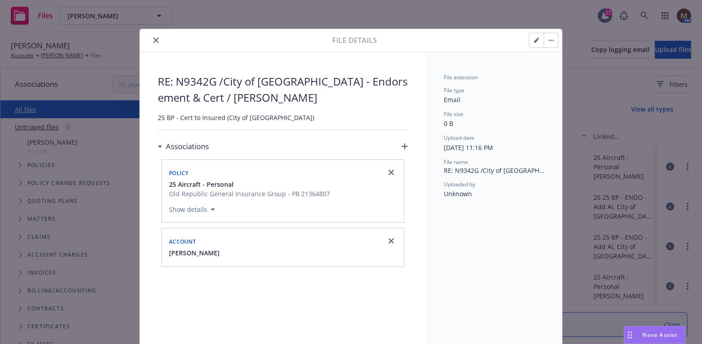
click at [151, 39] on button "close" at bounding box center [156, 40] width 11 height 11
